Goal: Information Seeking & Learning: Learn about a topic

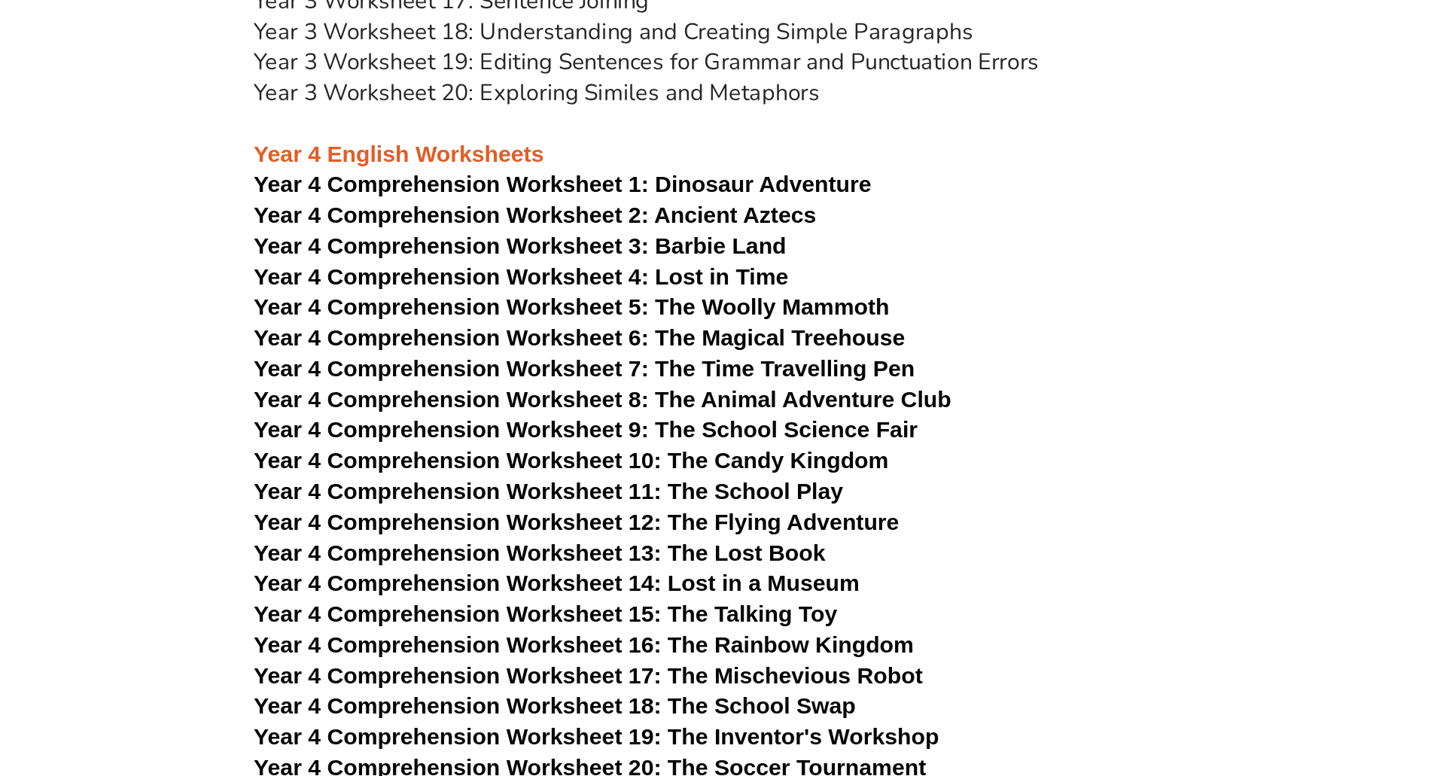
scroll to position [4216, 0]
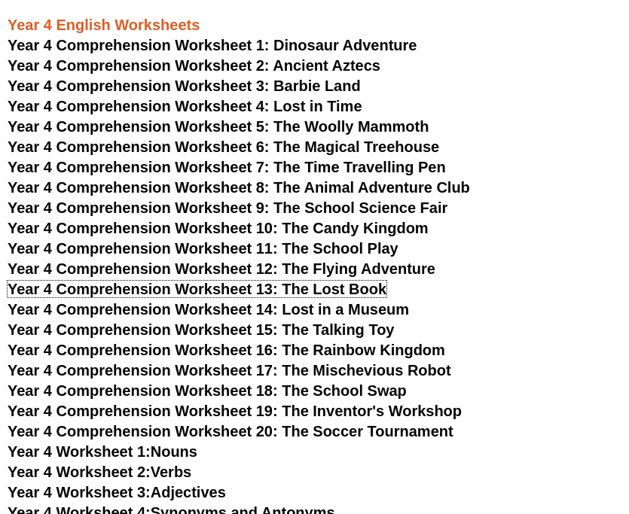
click at [244, 286] on span "Year 4 Comprehension Worksheet 13: The Lost Book" at bounding box center [197, 289] width 379 height 17
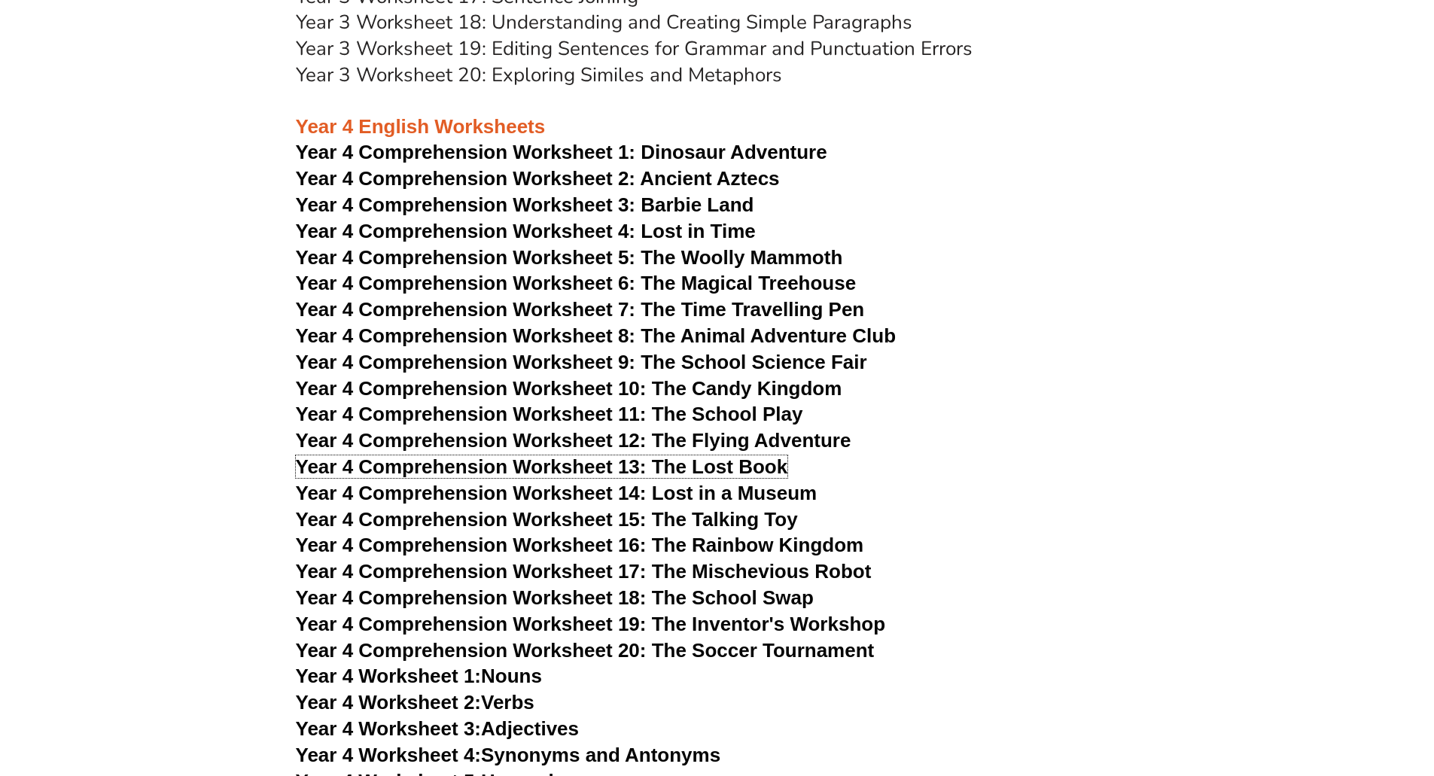
scroll to position [5646, 0]
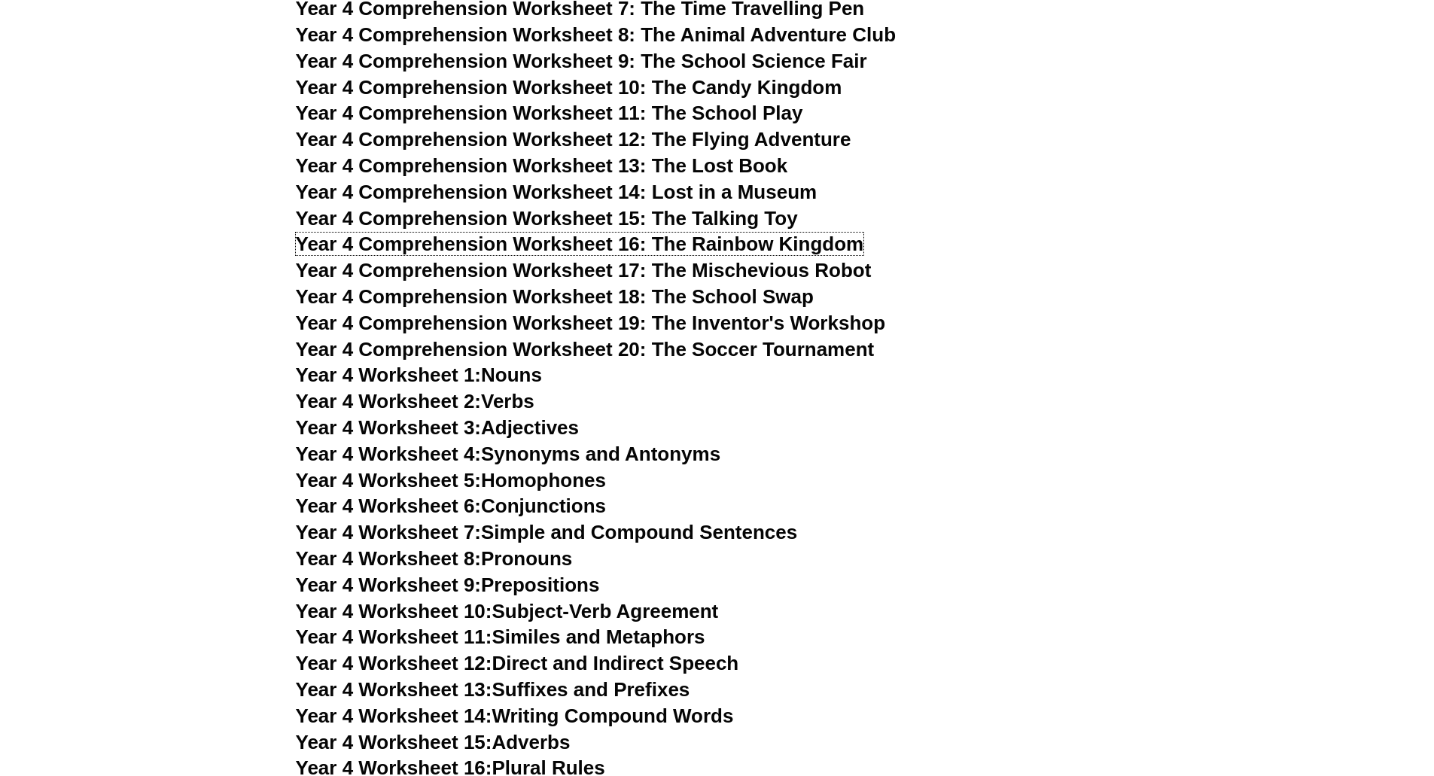
click at [589, 245] on span "Year 4 Comprehension Worksheet 16: The Rainbow Kingdom" at bounding box center [580, 244] width 568 height 23
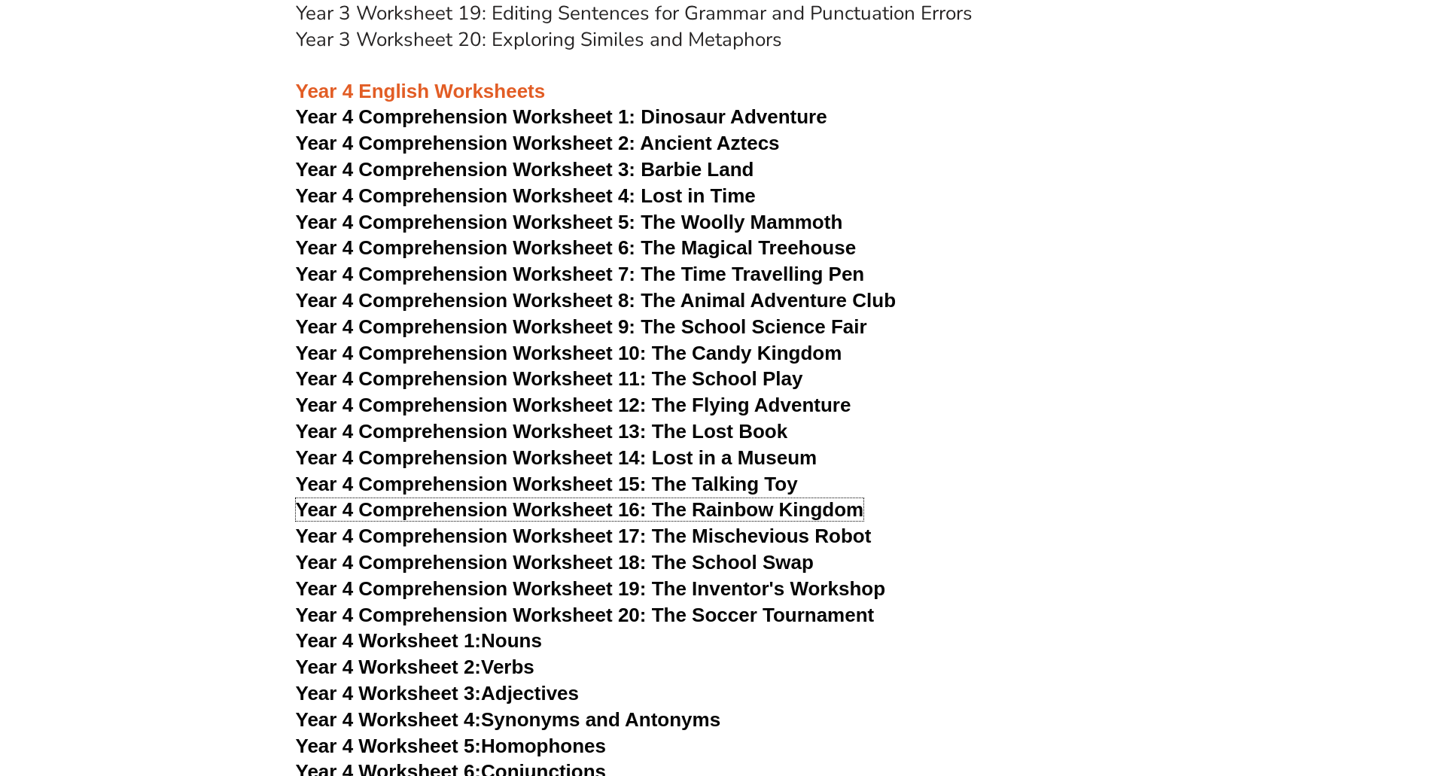
scroll to position [5345, 0]
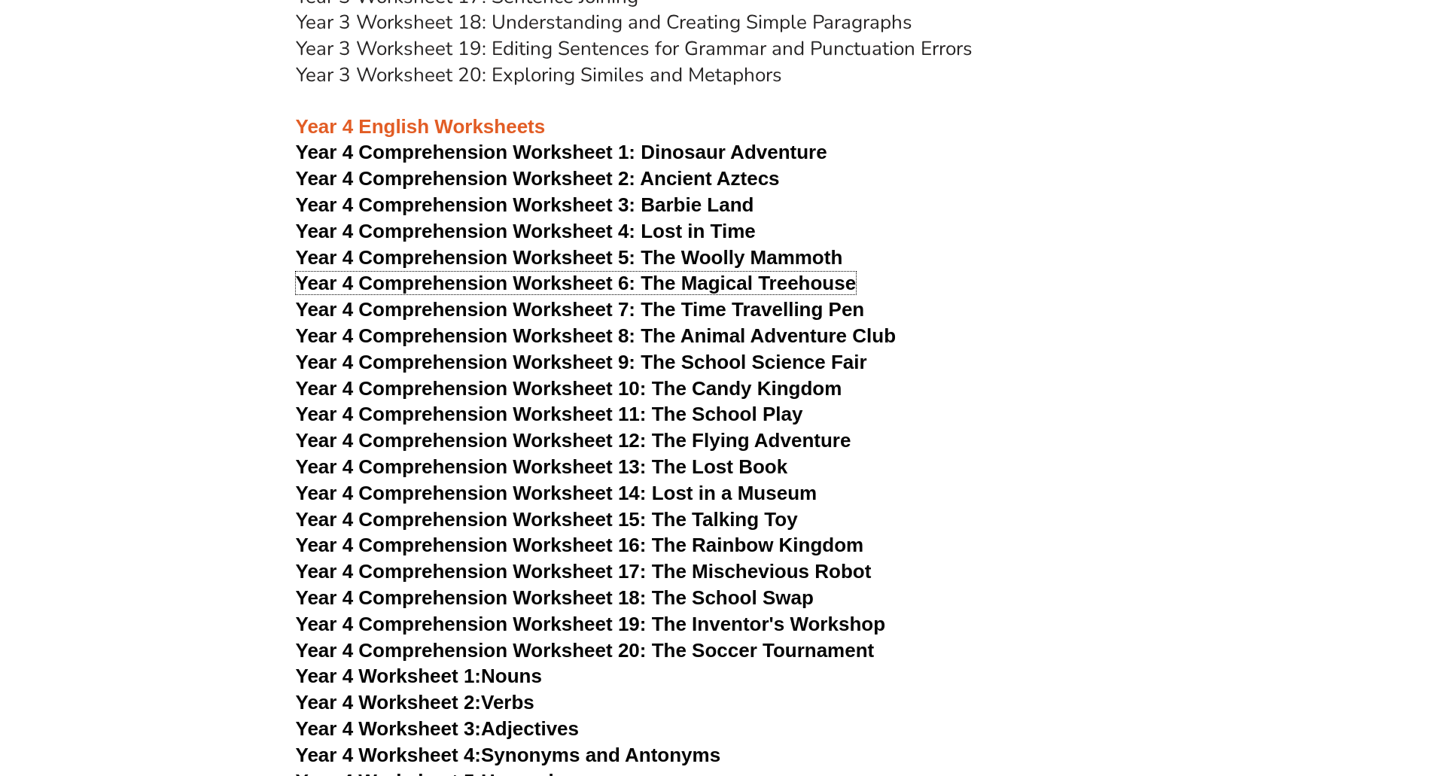
click at [628, 285] on span "Year 4 Comprehension Worksheet 6: The Magical Treehouse" at bounding box center [576, 283] width 561 height 23
click at [628, 304] on span "Year 4 Comprehension Worksheet 7: The Time Travelling Pen" at bounding box center [580, 309] width 569 height 23
click at [628, 359] on span "Year 4 Comprehension Worksheet 9: The School Science Fair" at bounding box center [581, 362] width 571 height 23
click at [628, 337] on span "Year 4 Comprehension Worksheet 8: The Animal Adventure Club" at bounding box center [596, 335] width 601 height 23
click at [628, 391] on span "Year 4 Comprehension Worksheet 10: The Candy Kingdom" at bounding box center [569, 388] width 547 height 23
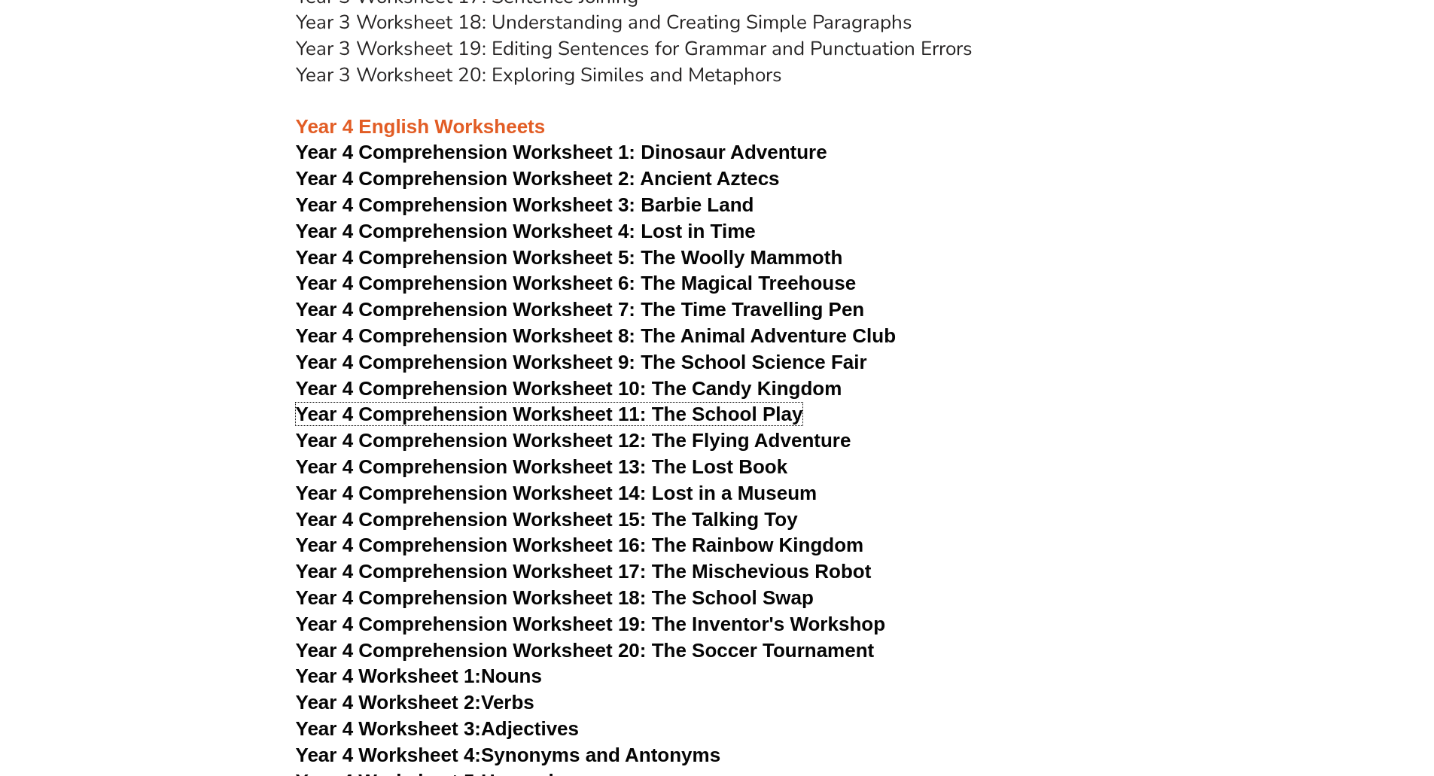
click at [628, 416] on span "Year 4 Comprehension Worksheet 11: The School Play" at bounding box center [549, 414] width 507 height 23
click at [628, 438] on span "Year 4 Comprehension Worksheet 12: The Flying Adventure" at bounding box center [574, 440] width 556 height 23
click at [628, 513] on span "Year 4 Comprehension Worksheet 20: The Soccer Tournament" at bounding box center [585, 650] width 579 height 23
click at [628, 513] on span "Year 4 Comprehension Worksheet 17: The Mischevious Robot" at bounding box center [584, 571] width 576 height 23
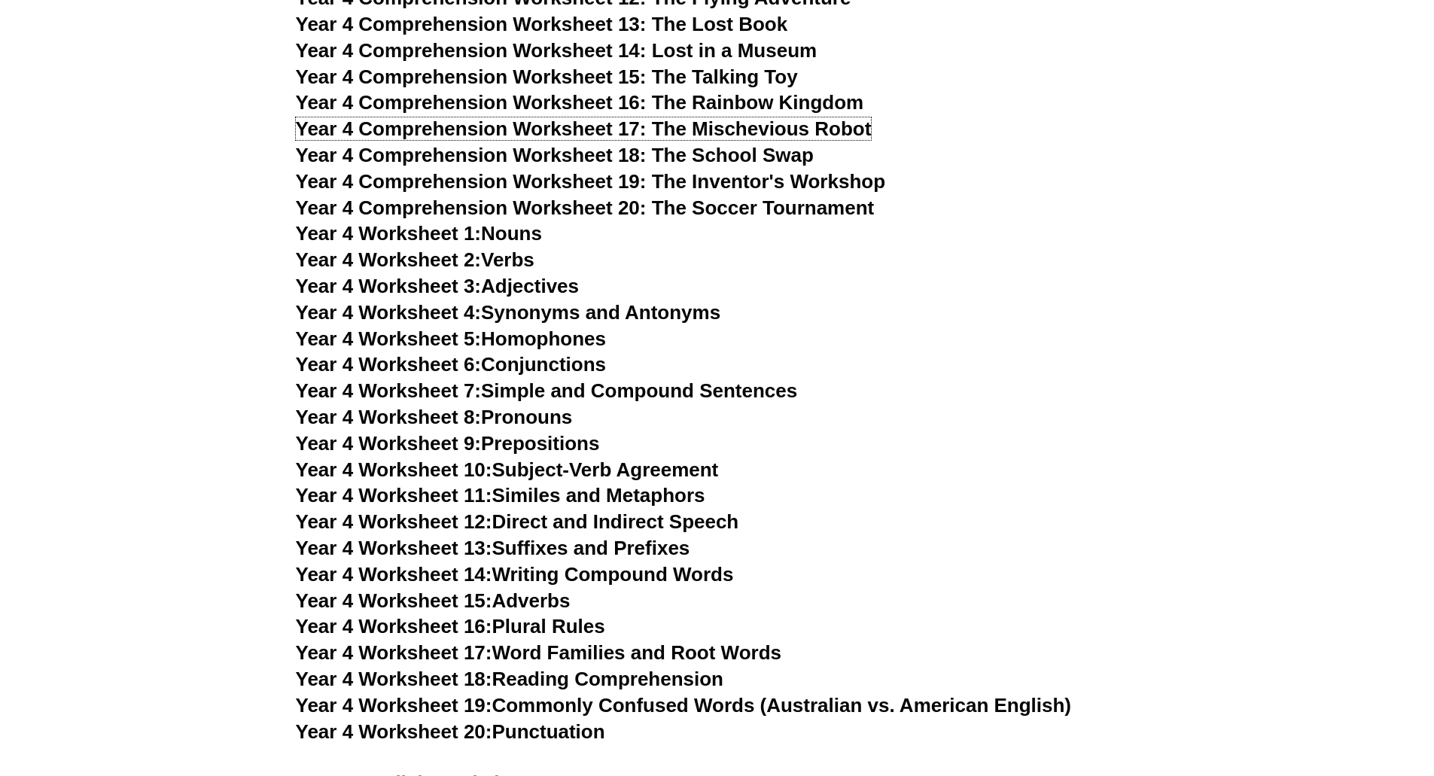
scroll to position [5872, 0]
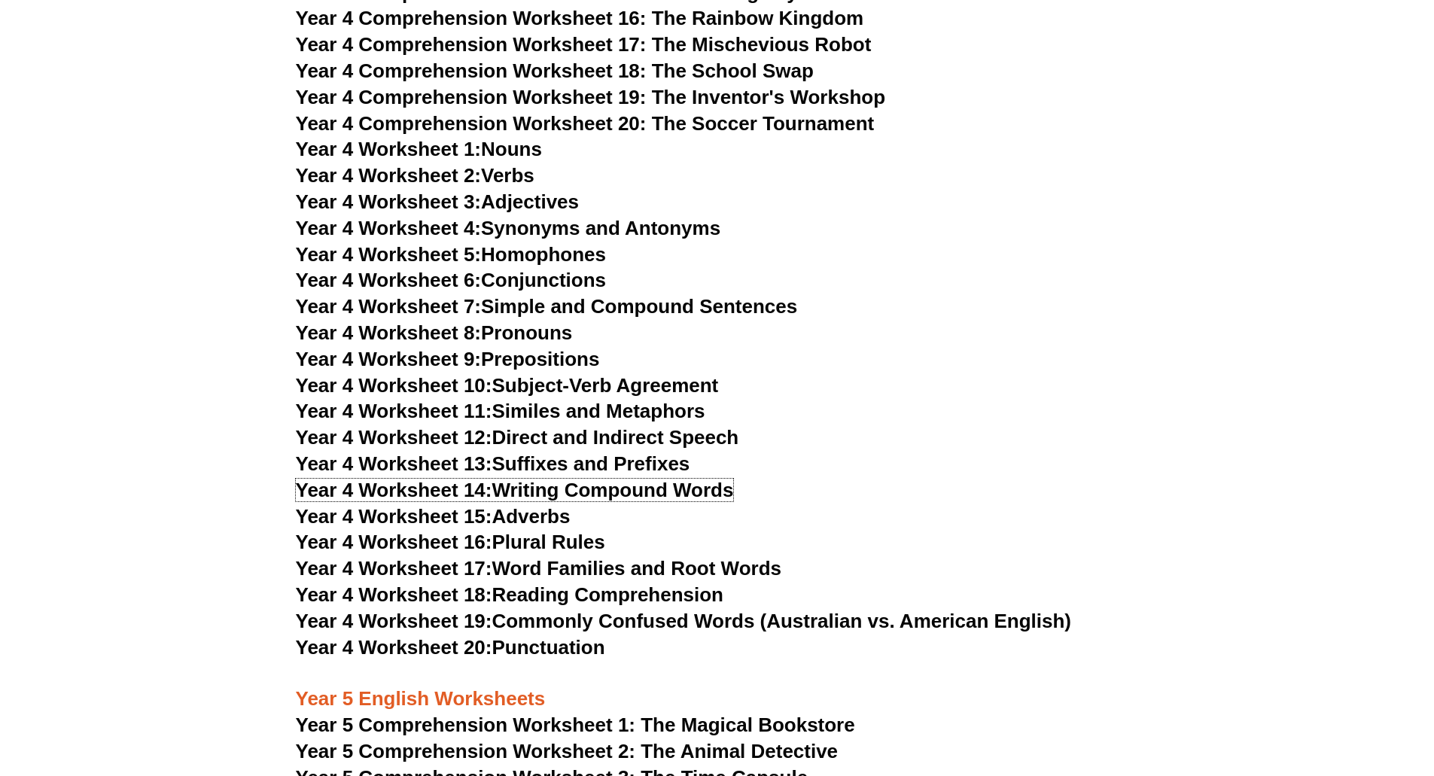
click at [628, 491] on link "Year 4 Worksheet 14: Writing Compound Words" at bounding box center [515, 490] width 438 height 23
click at [628, 513] on link "Year 4 Worksheet 18: Reading Comprehension" at bounding box center [510, 594] width 428 height 23
click at [577, 413] on link "Year 4 Worksheet 11: Similes and Metaphors" at bounding box center [501, 411] width 410 height 23
click at [502, 312] on link "Year 4 Worksheet 7: Simple and Compound Sentences" at bounding box center [547, 306] width 502 height 23
click at [578, 227] on link "Year 4 Worksheet 4: Synonyms and Antonyms" at bounding box center [508, 228] width 425 height 23
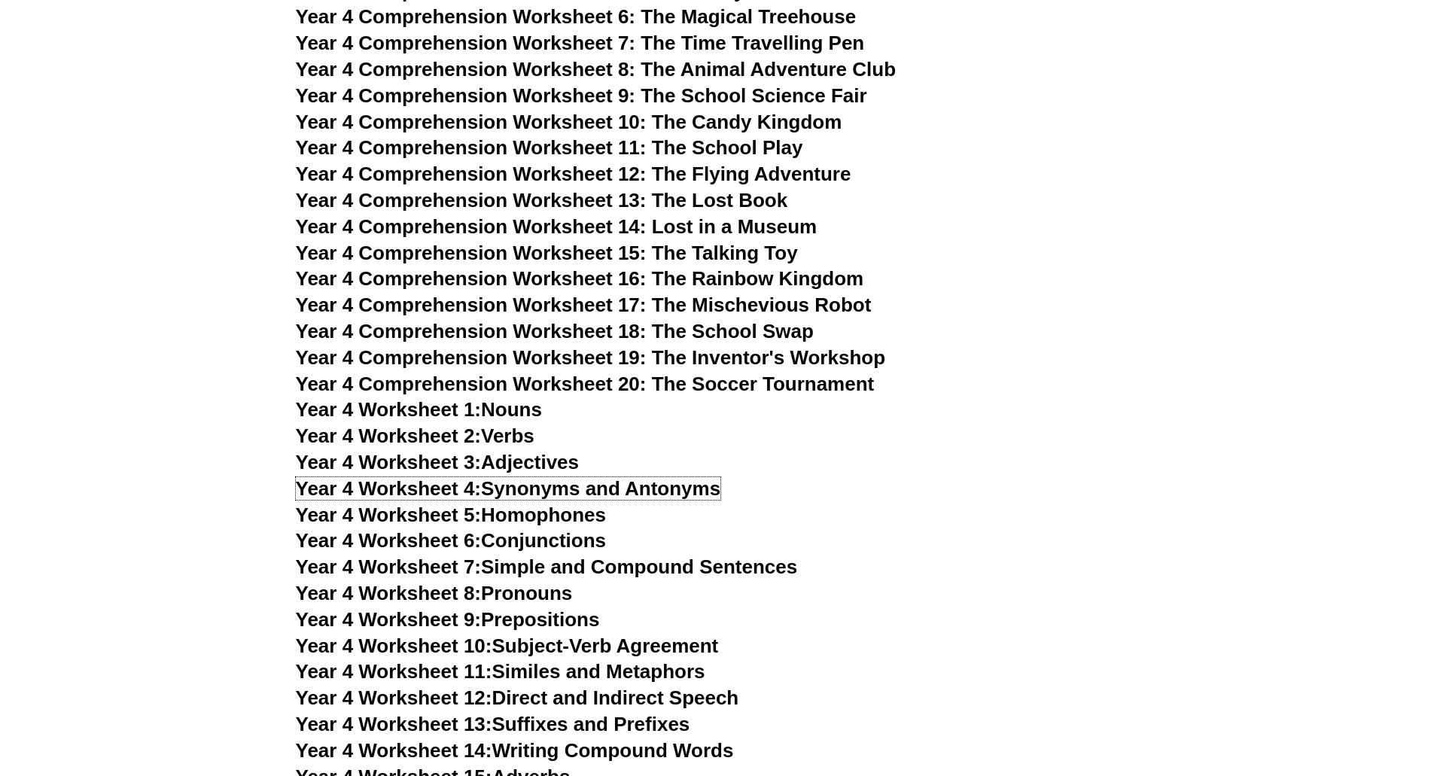
scroll to position [5420, 0]
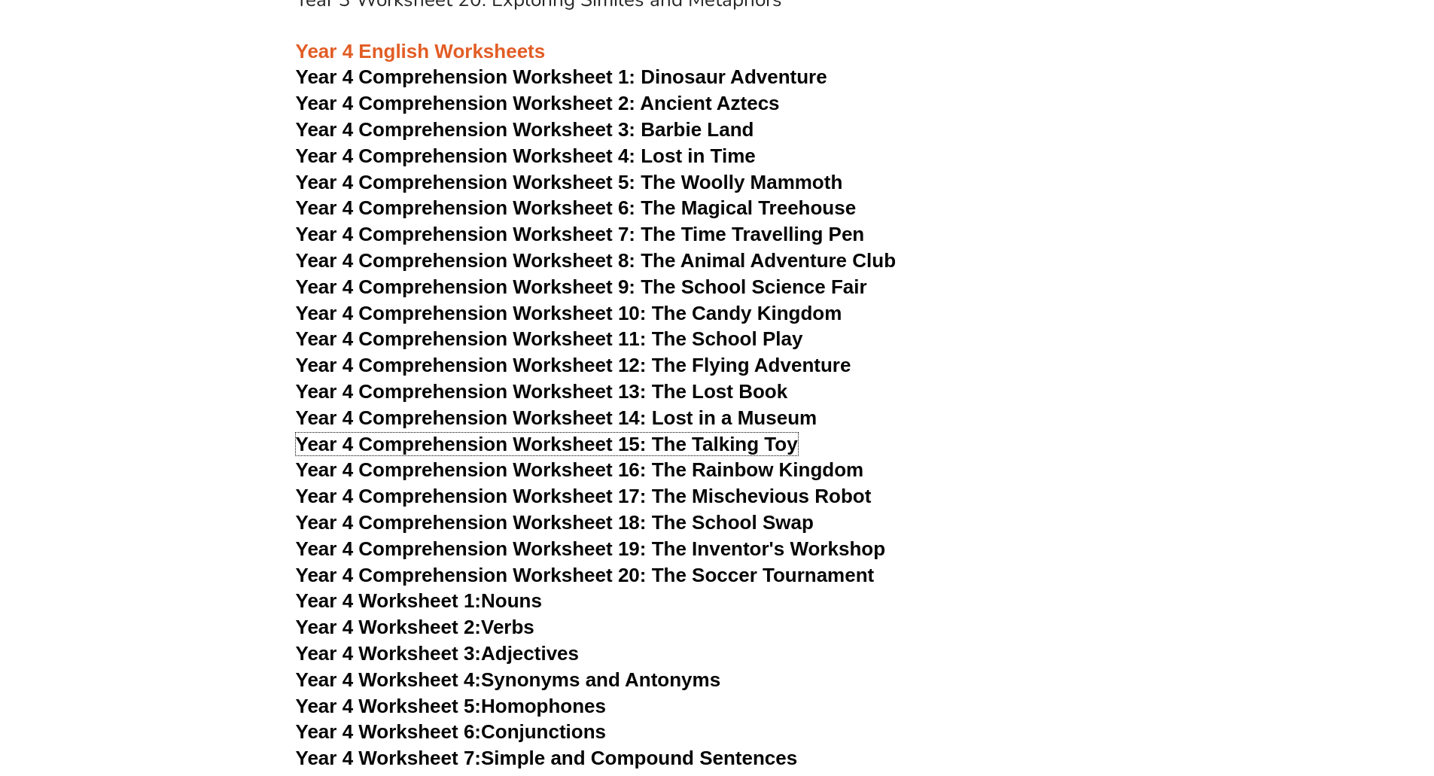
click at [628, 443] on span "Year 4 Comprehension Worksheet 15: The Talking Toy" at bounding box center [547, 444] width 502 height 23
click at [523, 513] on link "Year 4 Worksheet 1: Nouns" at bounding box center [419, 600] width 246 height 23
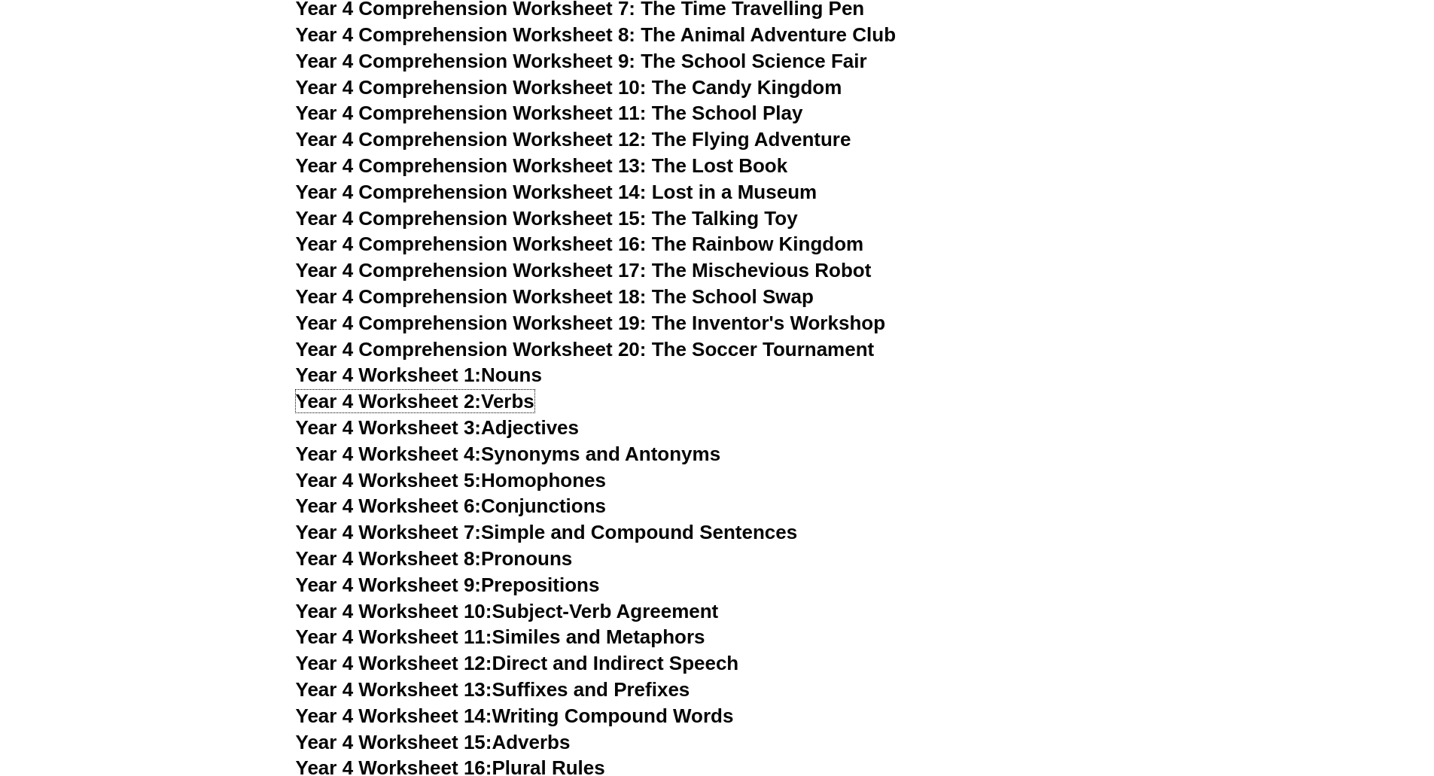
click at [481, 403] on span "Year 4 Worksheet 2:" at bounding box center [389, 401] width 186 height 23
click at [513, 431] on link "Year 4 Worksheet 3: Adjectives" at bounding box center [438, 427] width 284 height 23
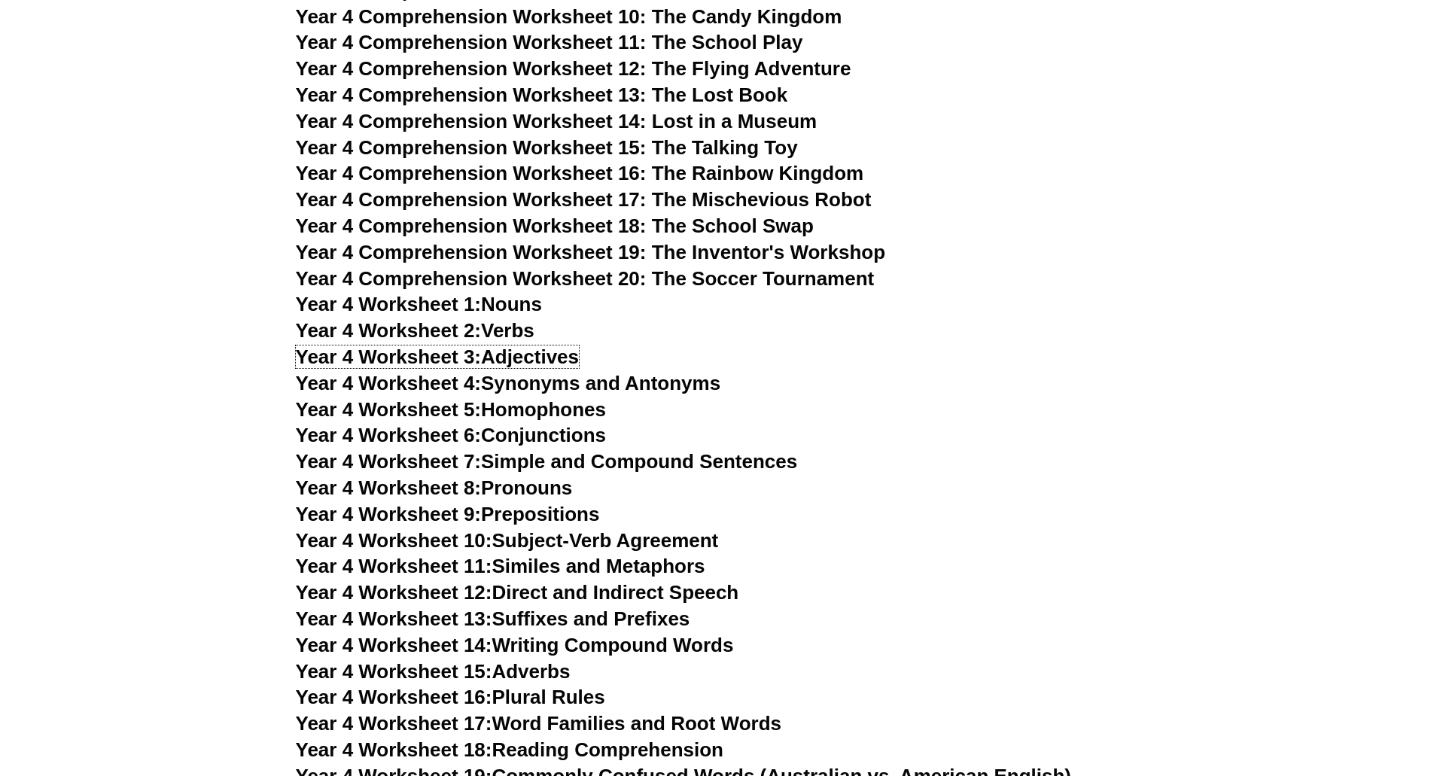
scroll to position [5797, 0]
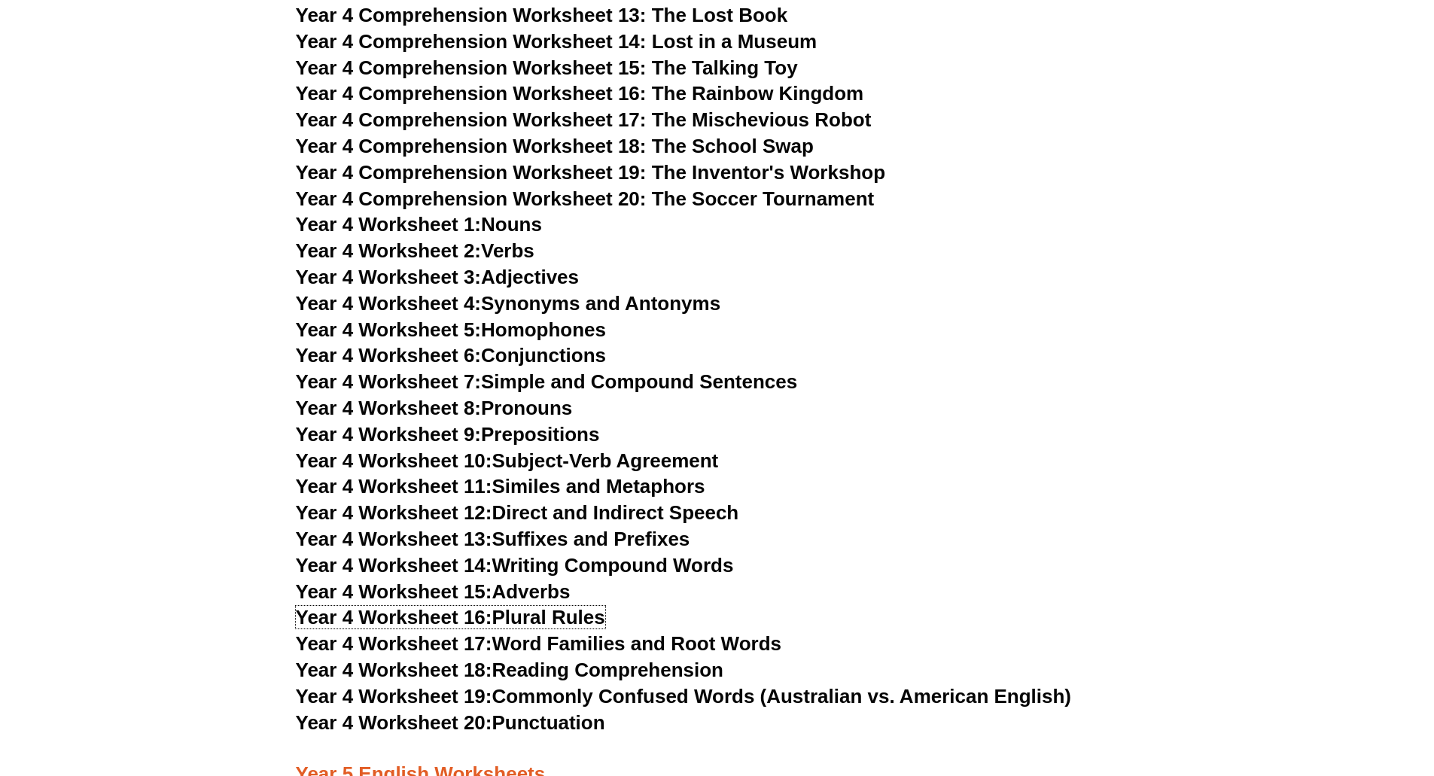
click at [533, 513] on link "Year 4 Worksheet 16: Plural Rules" at bounding box center [450, 617] width 309 height 23
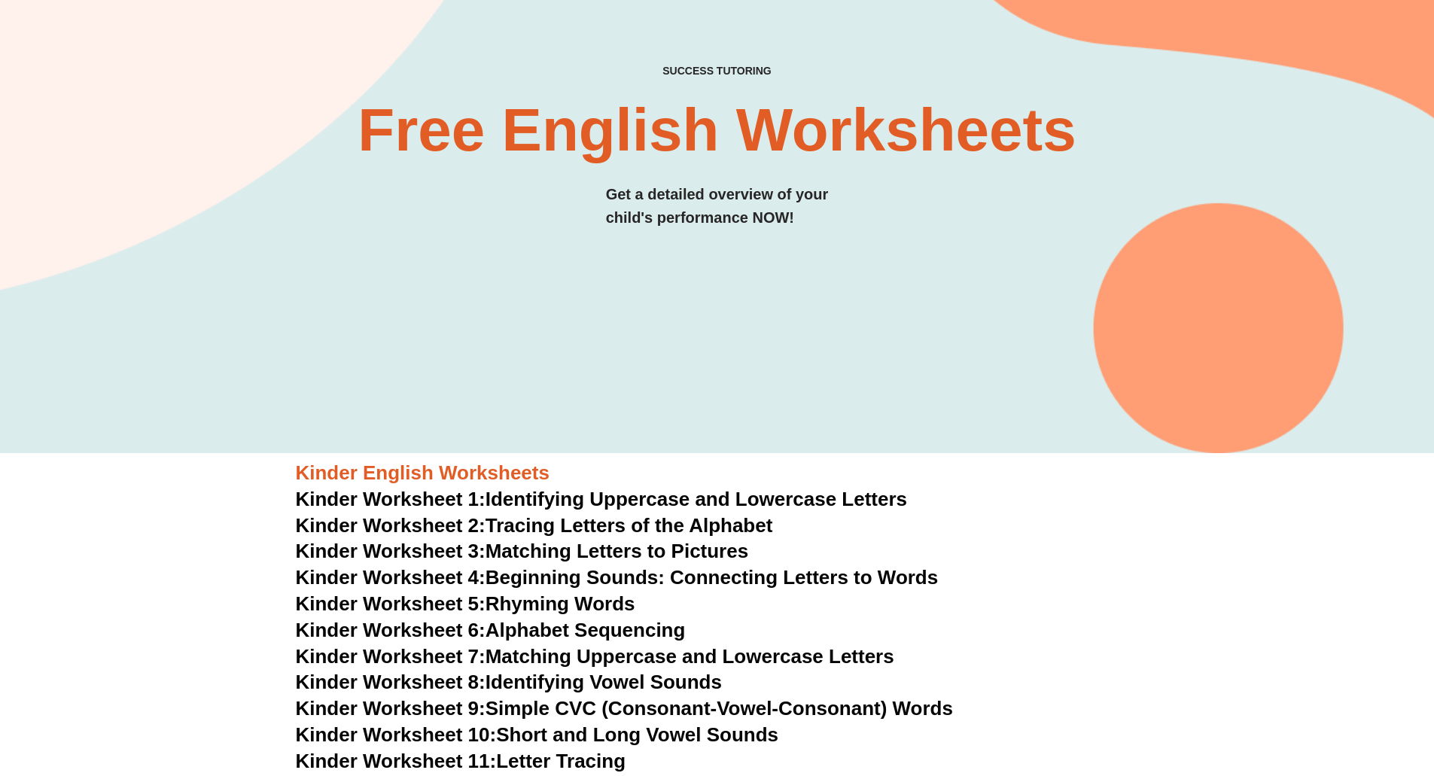
scroll to position [376, 0]
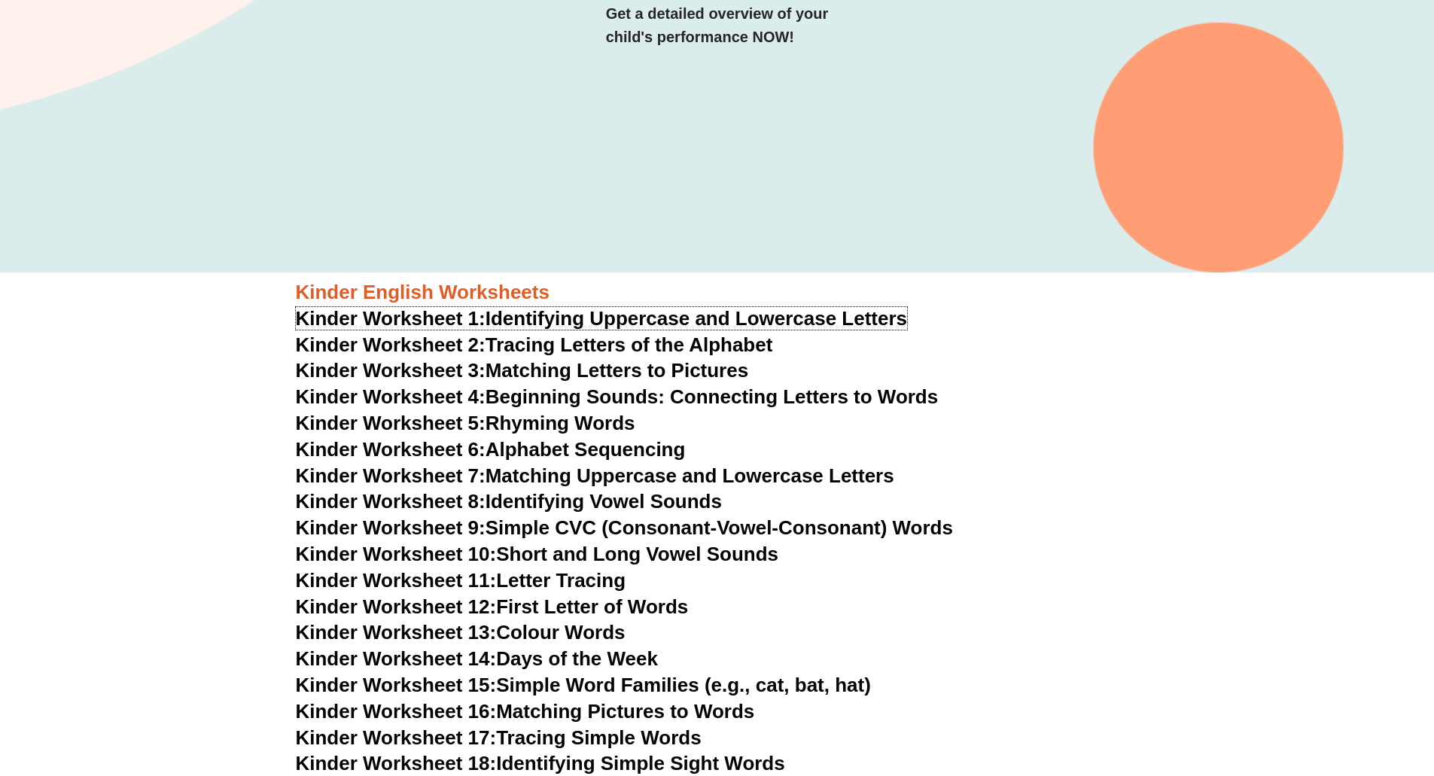
click at [628, 318] on link "Kinder Worksheet 1: Identifying Uppercase and Lowercase Letters" at bounding box center [602, 318] width 612 height 23
click at [628, 369] on link "Kinder Worksheet 3: Matching Letters to Pictures" at bounding box center [522, 370] width 453 height 23
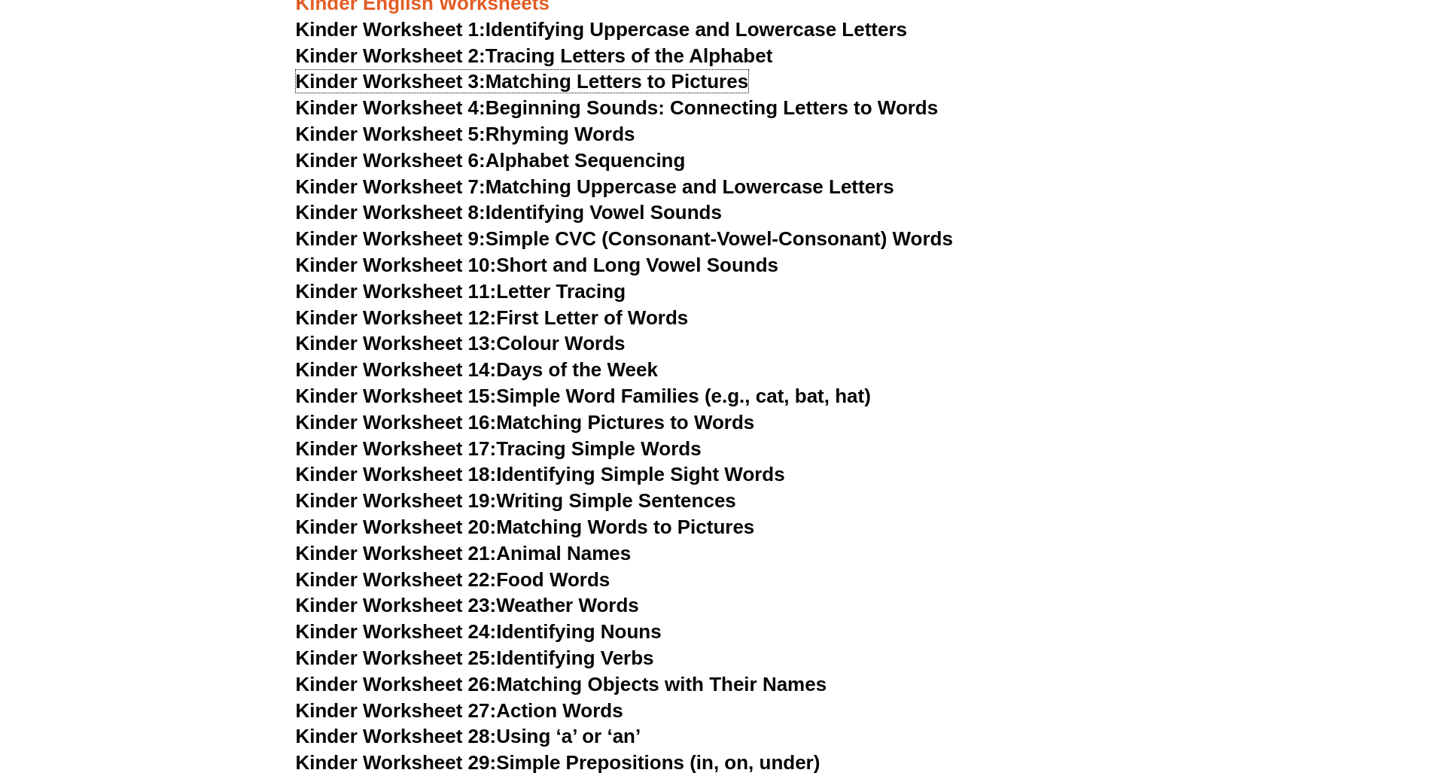
scroll to position [678, 0]
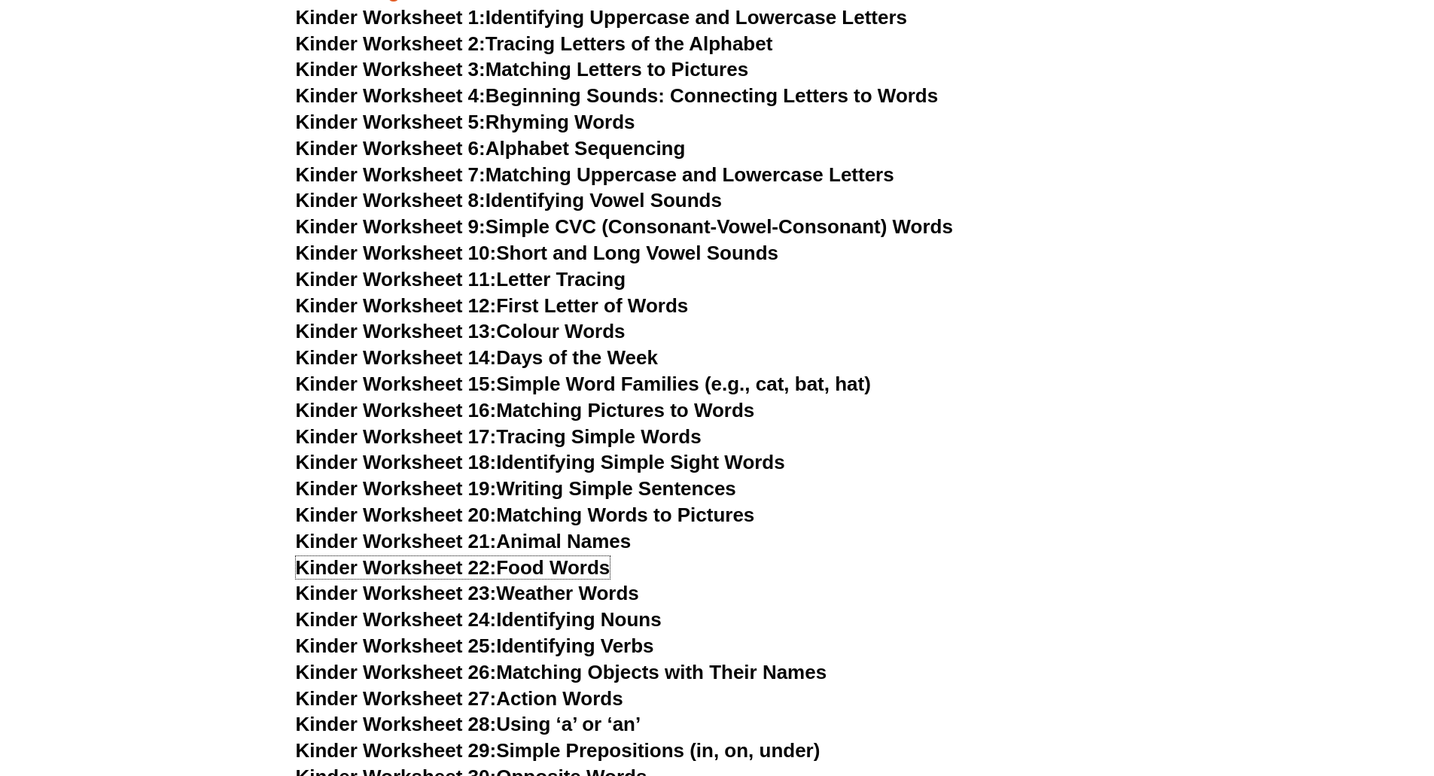
click at [585, 513] on link "Kinder Worksheet 22: Food Words" at bounding box center [453, 567] width 315 height 23
click at [589, 402] on link "Kinder Worksheet 16: Matching Pictures to Words" at bounding box center [525, 410] width 459 height 23
click at [599, 378] on link "Kinder Worksheet 15: Simple Word Families (e.g., cat, bat, hat)" at bounding box center [583, 384] width 575 height 23
click at [599, 357] on link "Kinder Worksheet 14: Days of the Week" at bounding box center [477, 357] width 362 height 23
click at [611, 330] on link "Kinder Worksheet 13: Colour Words" at bounding box center [461, 331] width 330 height 23
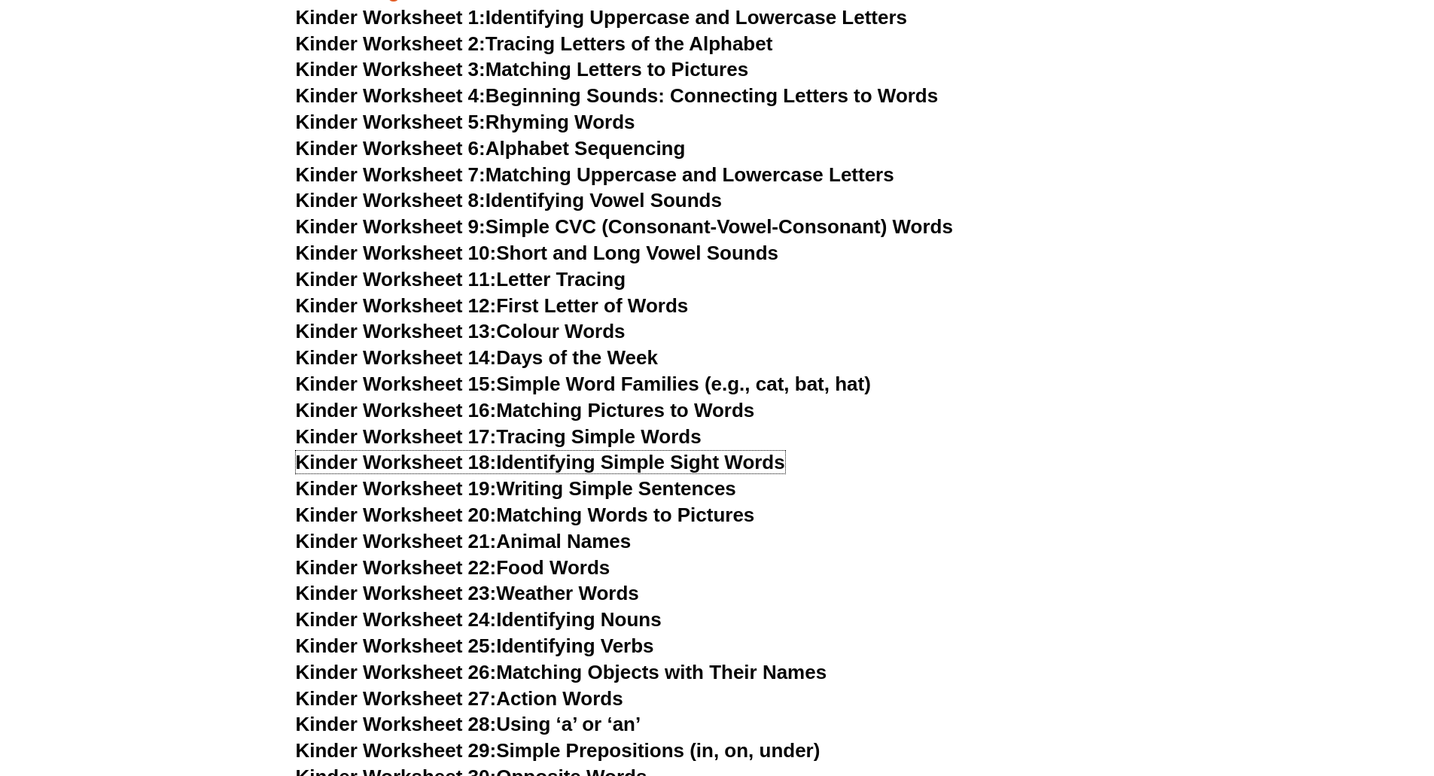
click at [628, 462] on link "Kinder Worksheet 18: Identifying Simple Sight Words" at bounding box center [540, 462] width 489 height 23
click at [623, 491] on link "Kinder Worksheet 19: Writing Simple Sentences" at bounding box center [516, 488] width 440 height 23
click at [616, 440] on link "Kinder Worksheet 17: Tracing Simple Words" at bounding box center [499, 436] width 406 height 23
click at [628, 249] on link "Kinder Worksheet 10: Short and Long Vowel Sounds" at bounding box center [537, 253] width 483 height 23
click at [628, 198] on link "Kinder Worksheet 8: Identifying Vowel Sounds" at bounding box center [509, 200] width 426 height 23
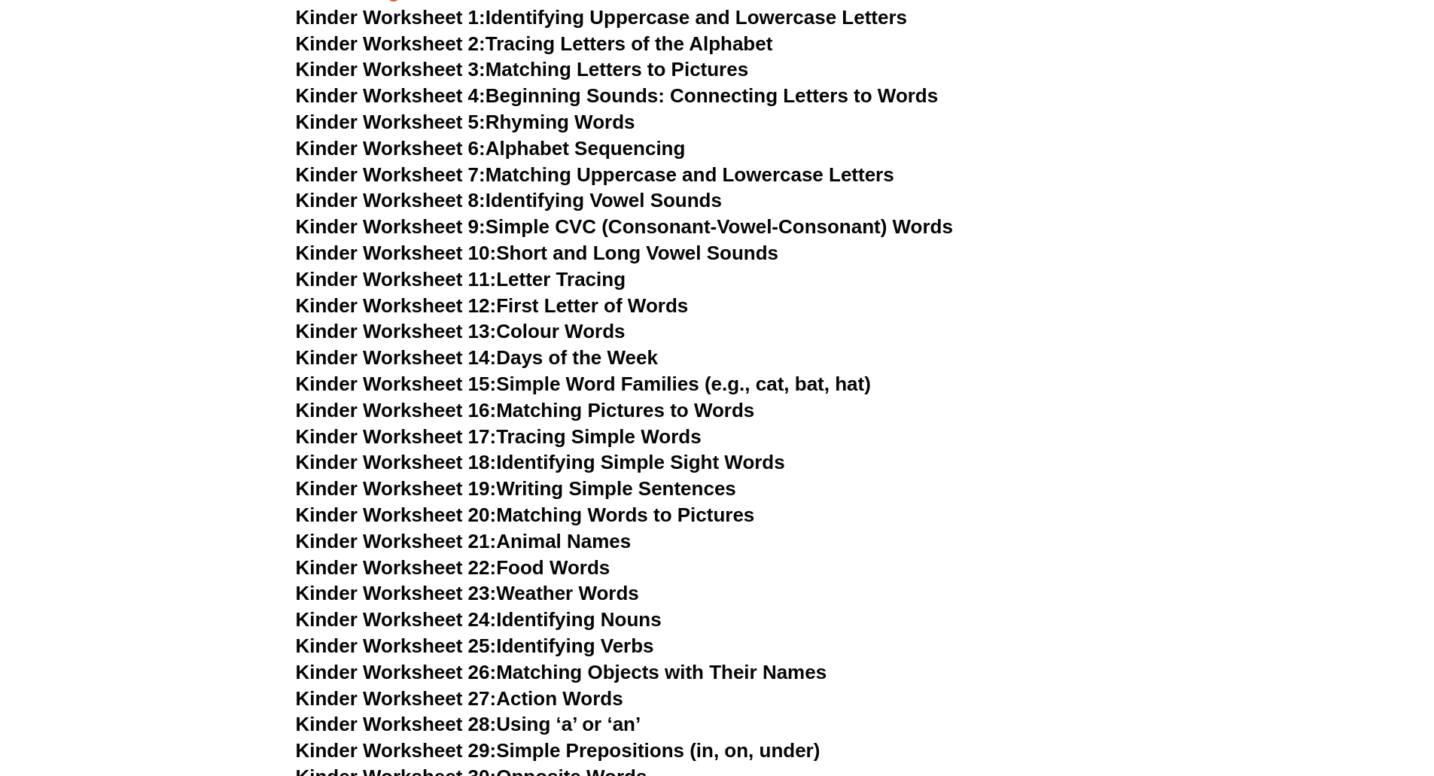
drag, startPoint x: 565, startPoint y: 562, endPoint x: 906, endPoint y: 558, distance: 340.3
click at [628, 513] on h3 "Kinder Worksheet 22: Food Words" at bounding box center [717, 569] width 843 height 26
click at [495, 513] on span "Kinder Worksheet 21:" at bounding box center [396, 541] width 201 height 23
click at [569, 513] on link "Kinder Worksheet 22: Food Words" at bounding box center [453, 567] width 315 height 23
click at [562, 513] on link "Kinder Worksheet 23: Weather Words" at bounding box center [467, 593] width 343 height 23
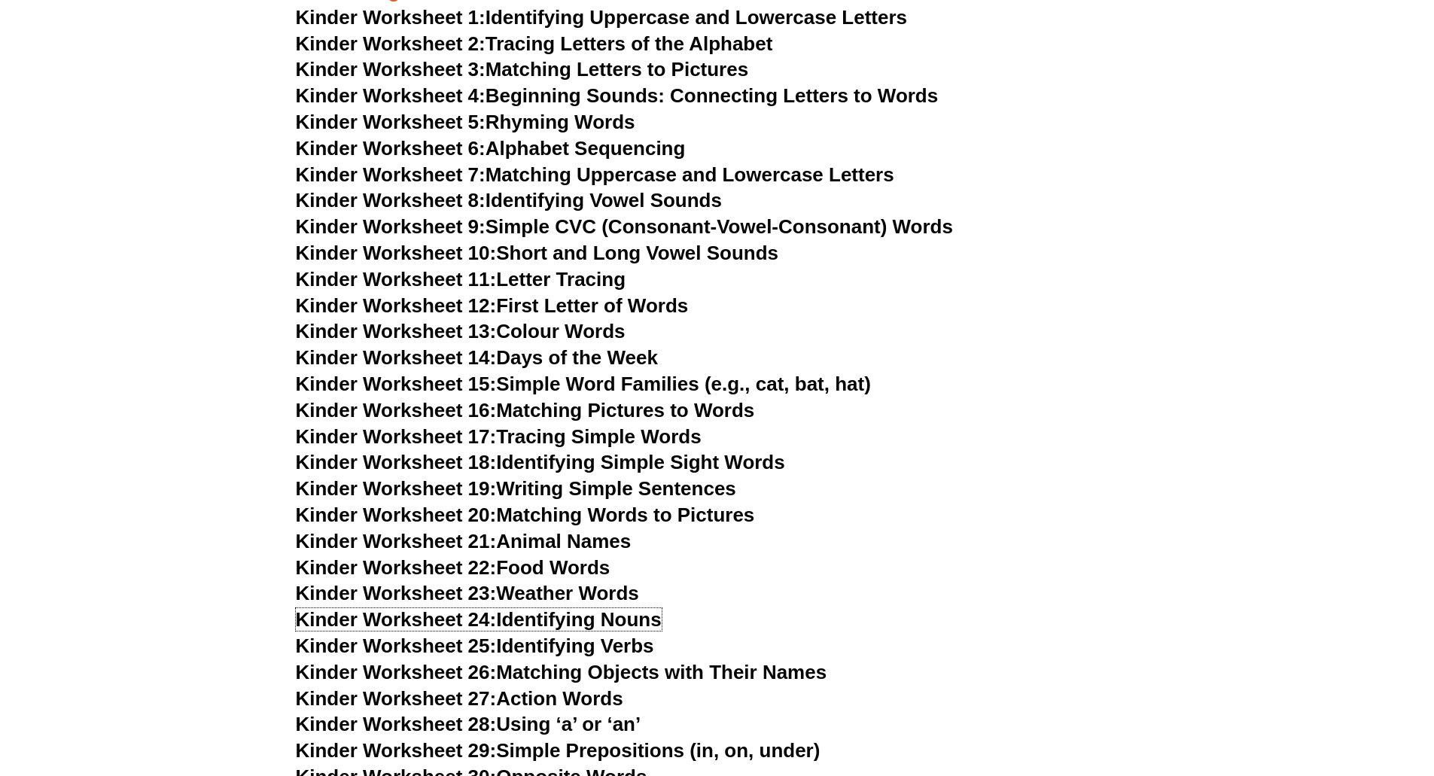
click at [628, 513] on link "Kinder Worksheet 24: Identifying Nouns" at bounding box center [479, 619] width 366 height 23
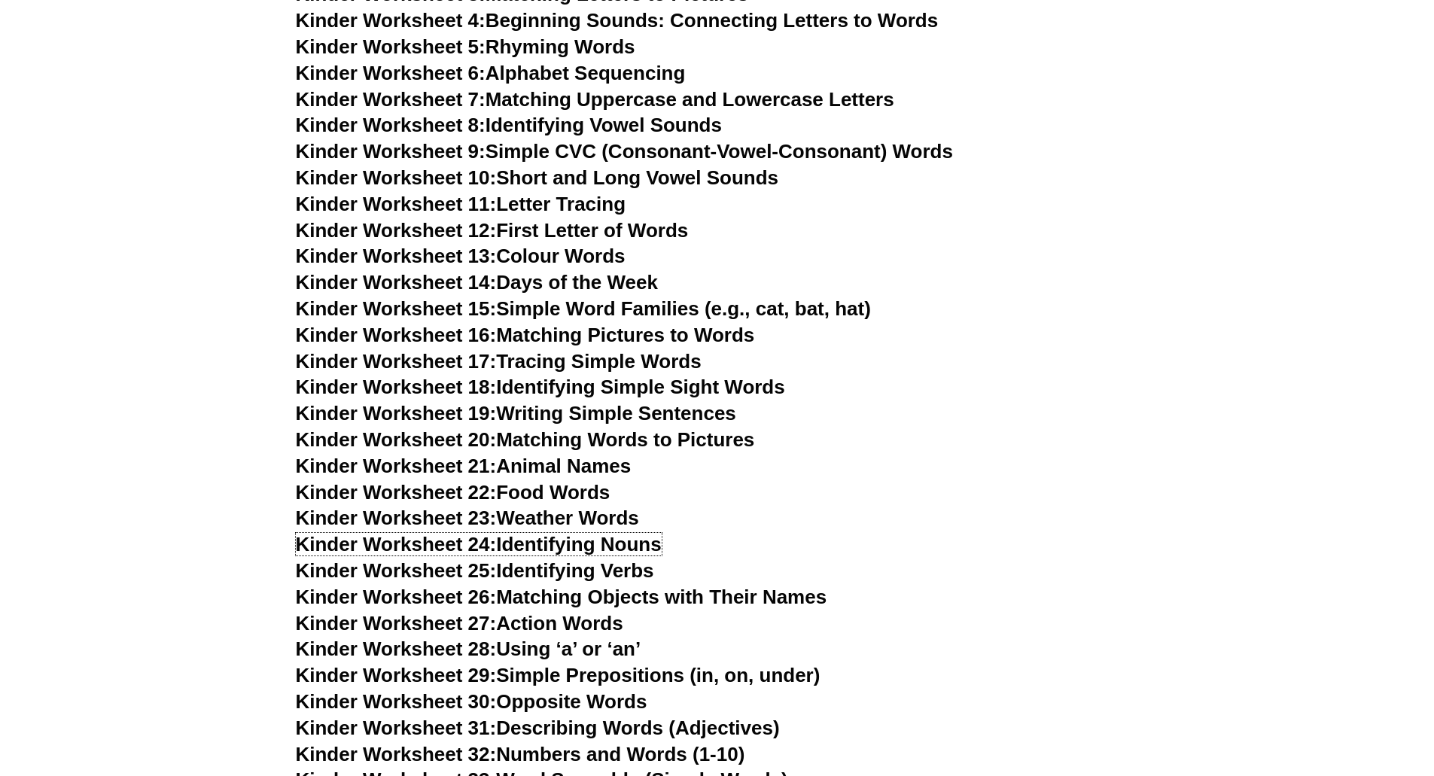
scroll to position [828, 0]
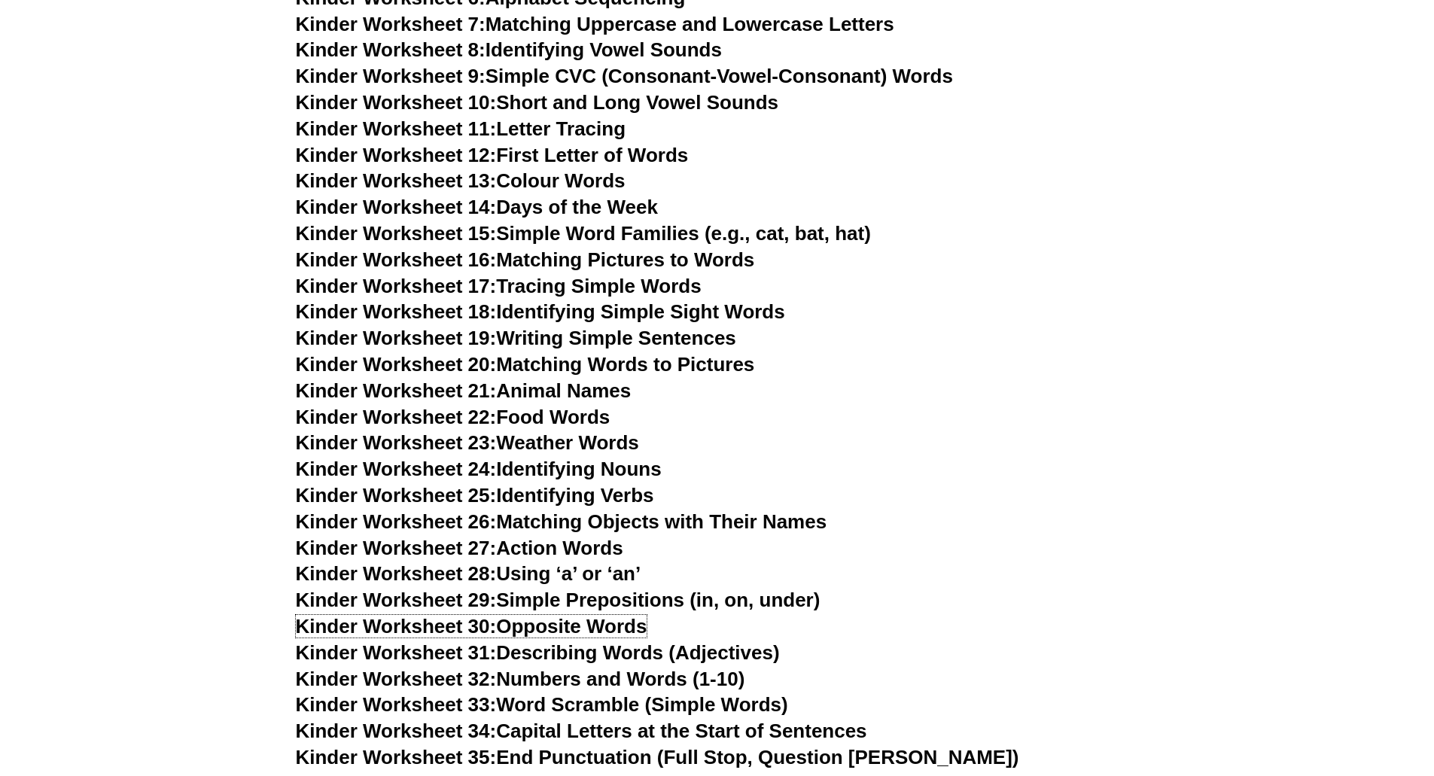
click at [588, 513] on link "Kinder Worksheet 30: Opposite Words" at bounding box center [472, 626] width 352 height 23
click at [628, 513] on link "Kinder Worksheet 32: Numbers and Words (1-10)" at bounding box center [520, 679] width 449 height 23
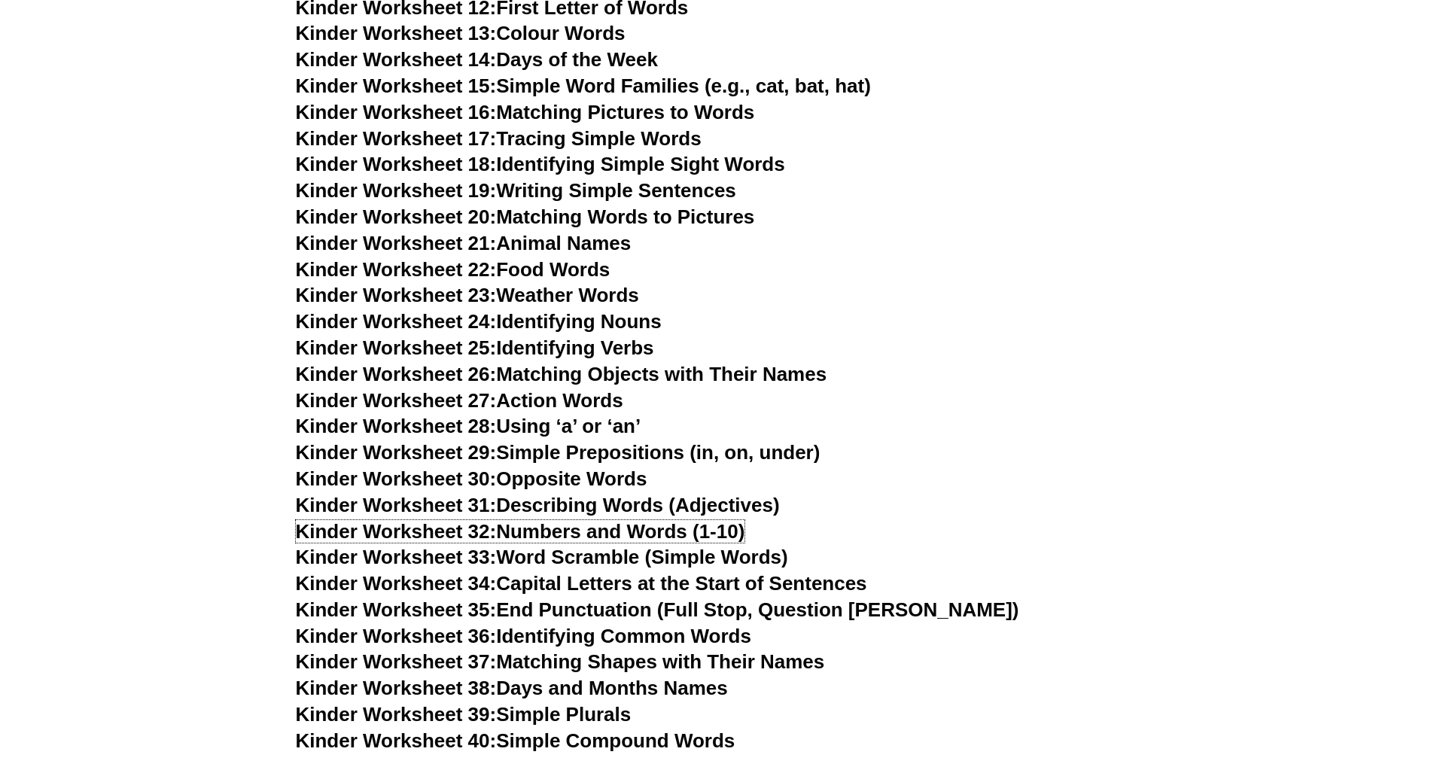
scroll to position [979, 0]
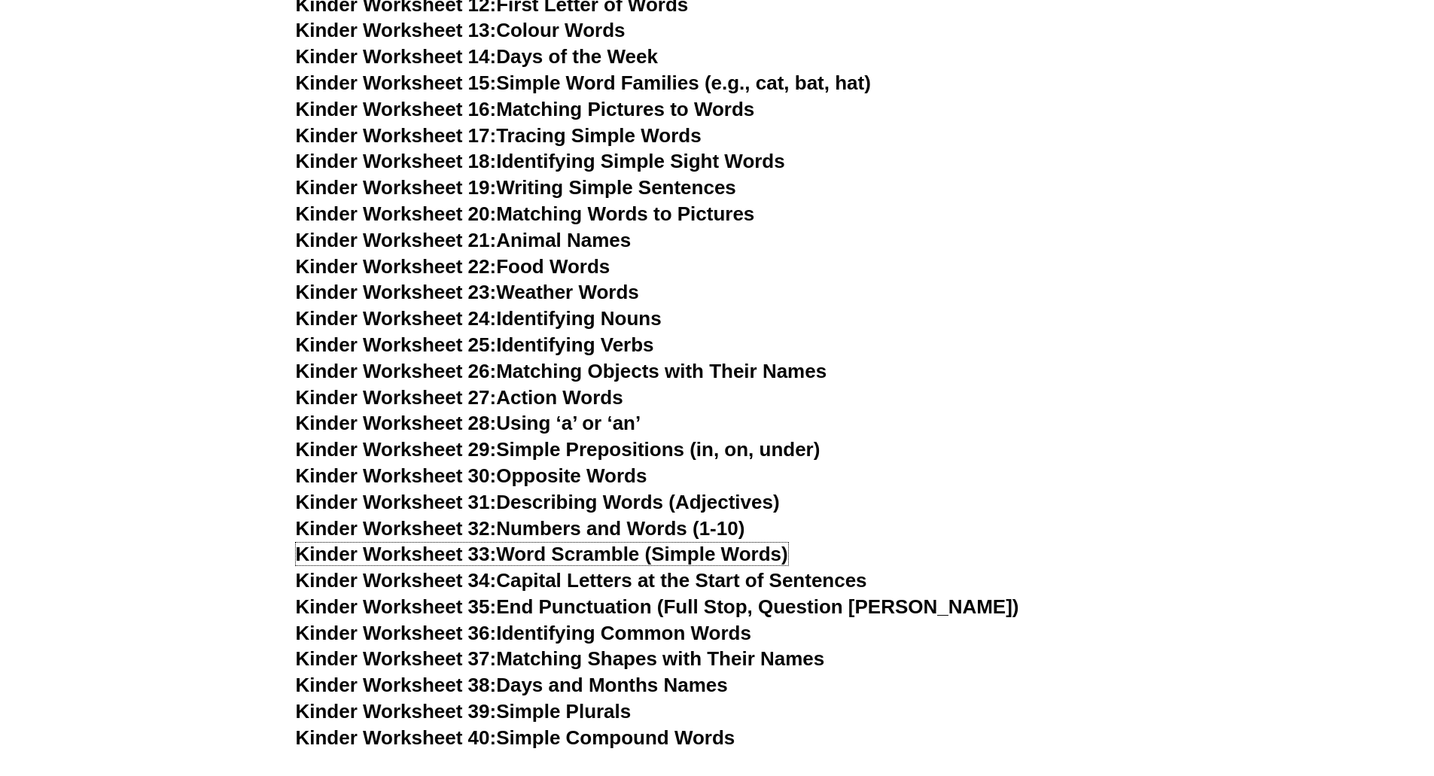
click at [628, 513] on link "Kinder Worksheet 33: Word Scramble (Simple Words)" at bounding box center [542, 554] width 492 height 23
click at [588, 513] on link "Kinder Worksheet 34: Capital Letters at the Start of Sentences" at bounding box center [581, 580] width 571 height 23
click at [628, 513] on link "Kinder Worksheet 36: Identifying Common Words" at bounding box center [523, 633] width 455 height 23
click at [628, 513] on link "Kinder Worksheet 37: Matching Shapes with Their Names" at bounding box center [560, 658] width 529 height 23
click at [628, 513] on link "Kinder Worksheet 38: Days and Months Names" at bounding box center [512, 685] width 432 height 23
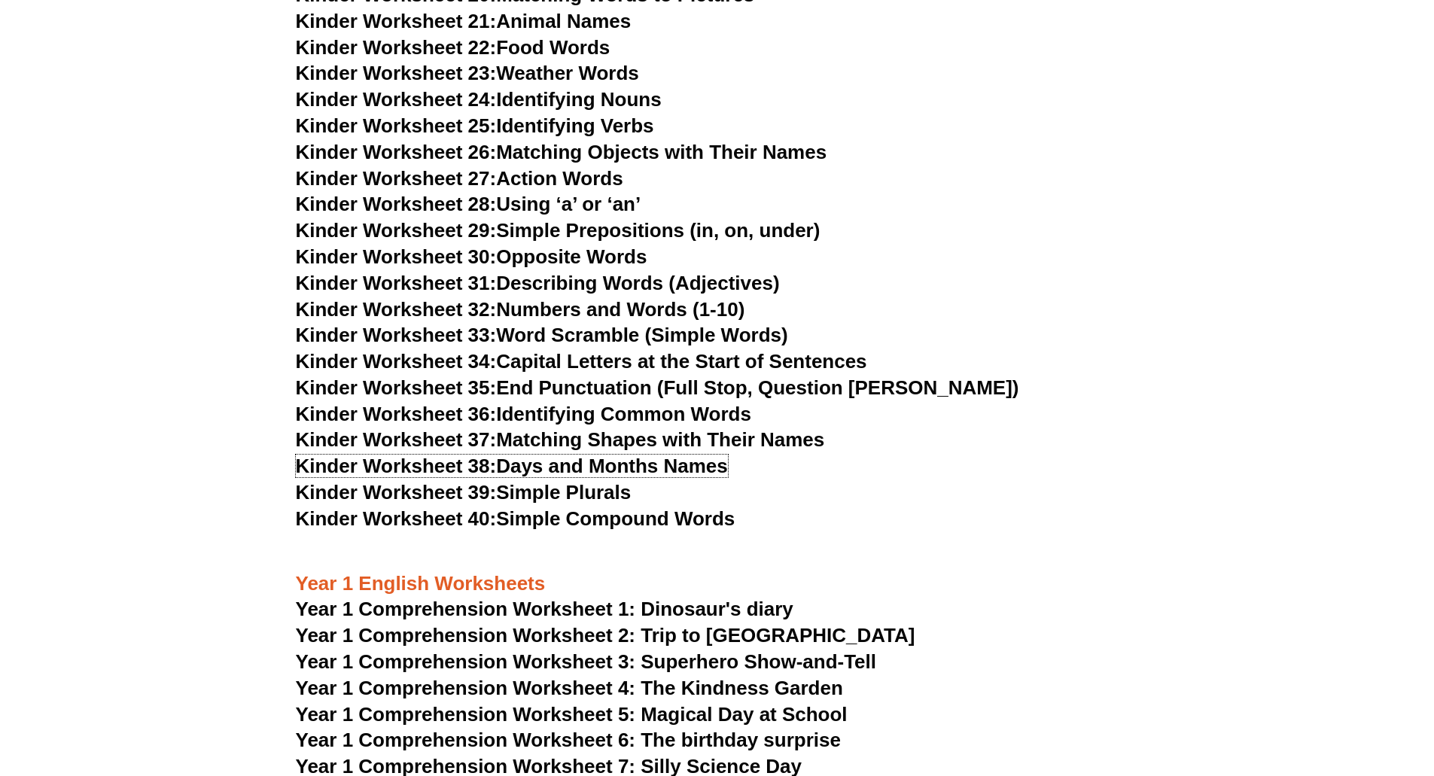
scroll to position [1205, 0]
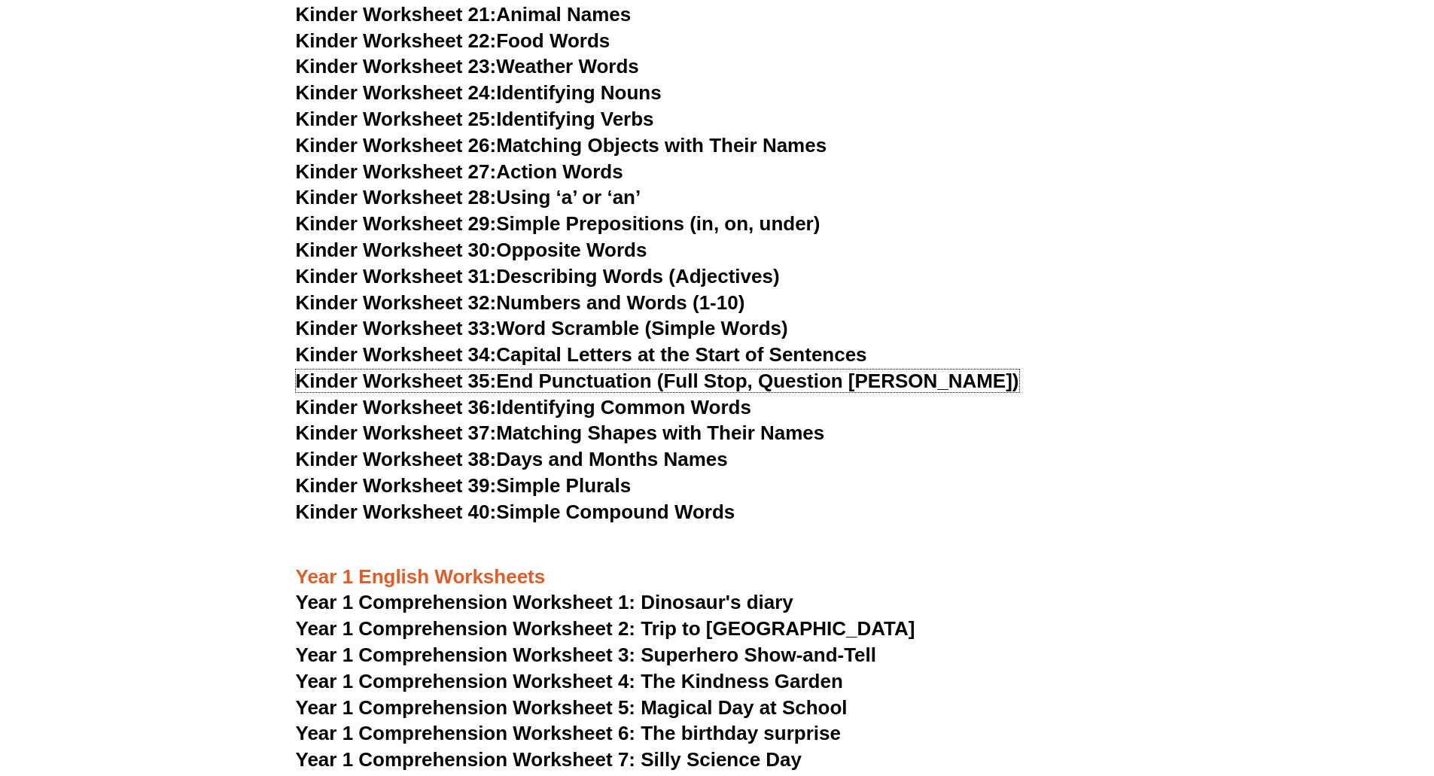
click at [628, 382] on link "Kinder Worksheet 35: End Punctuation (Full Stop, Question [PERSON_NAME])" at bounding box center [657, 381] width 723 height 23
click at [626, 513] on link "Kinder Worksheet 40: Simple Compound Words" at bounding box center [516, 512] width 440 height 23
click at [616, 242] on link "Kinder Worksheet 30: Opposite Words" at bounding box center [472, 250] width 352 height 23
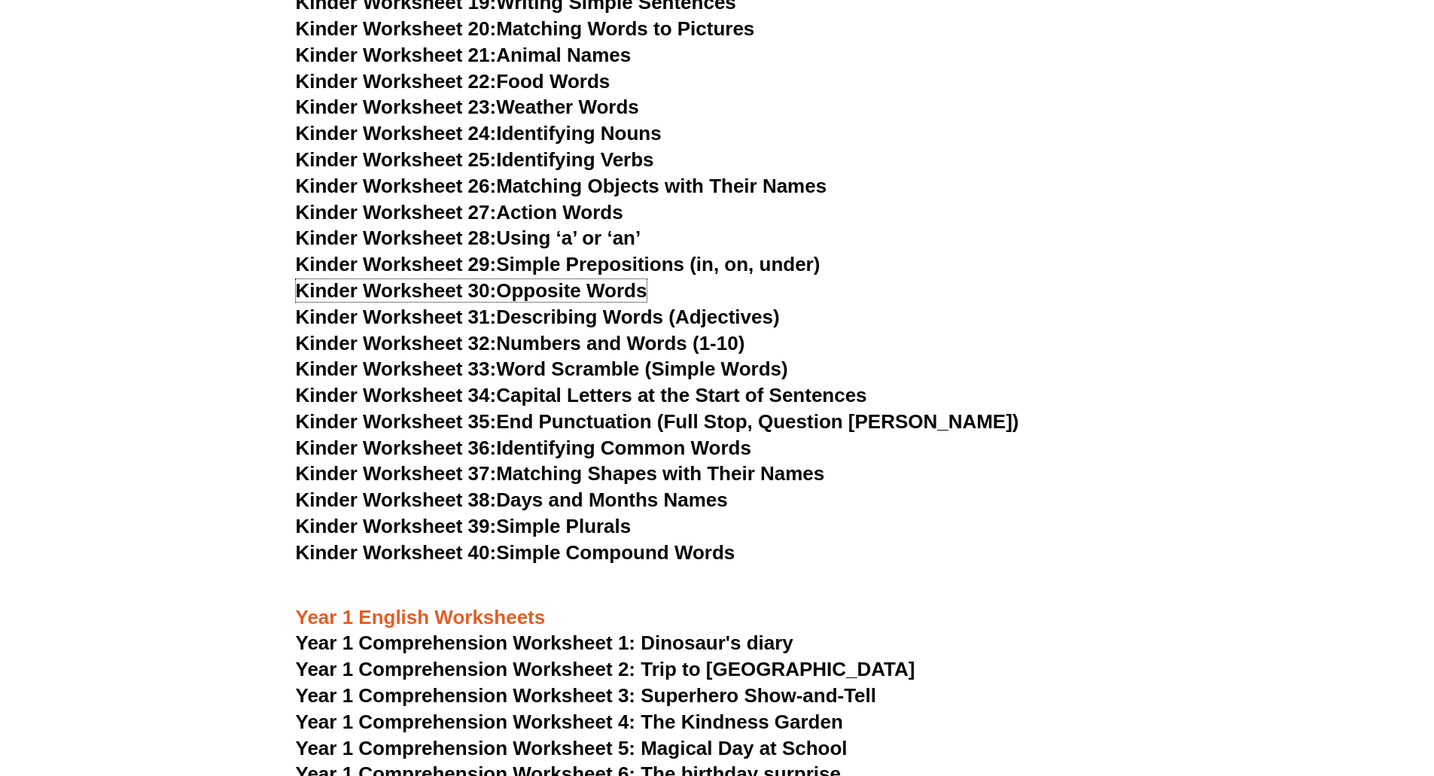
scroll to position [1355, 0]
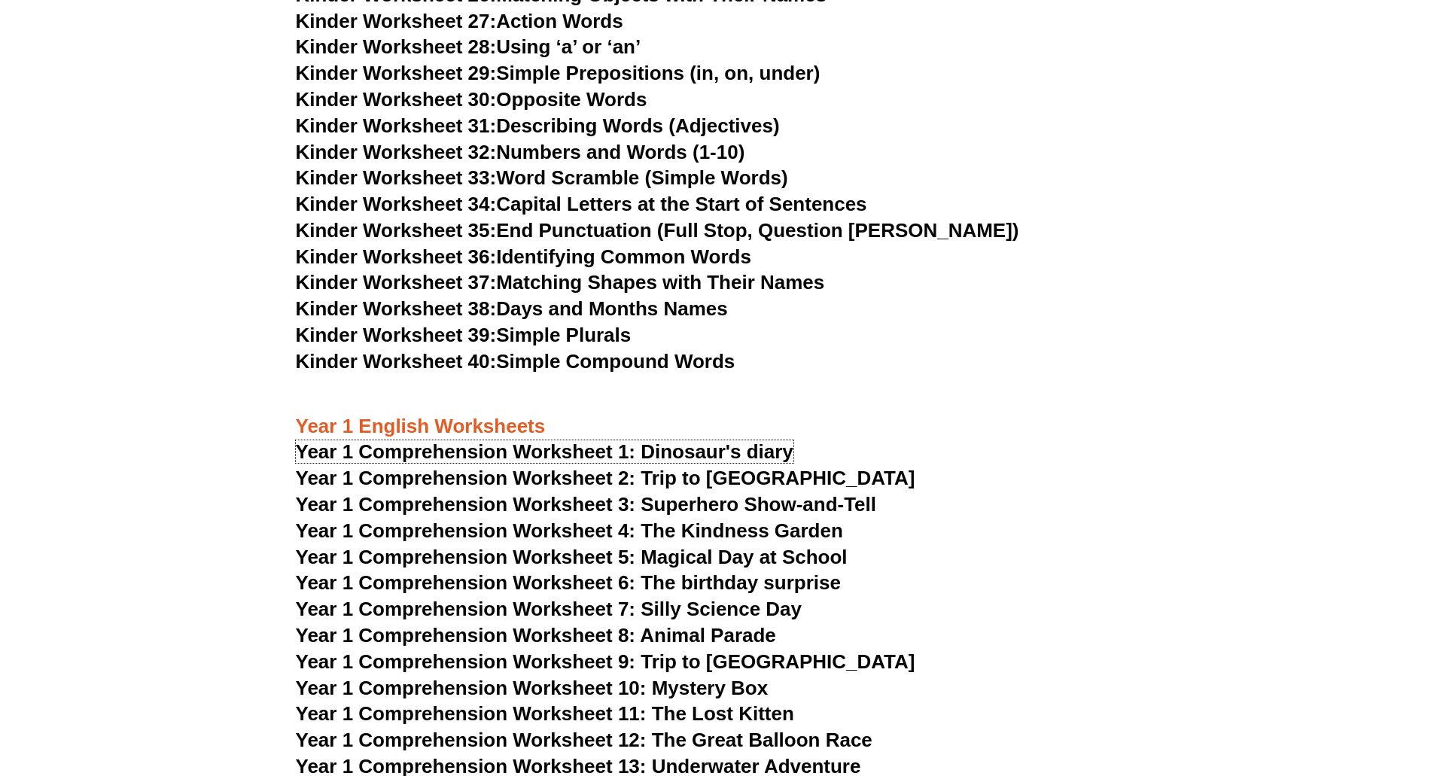
click at [558, 451] on span "Year 1 Comprehension Worksheet 1: Dinosaur's diary" at bounding box center [545, 451] width 498 height 23
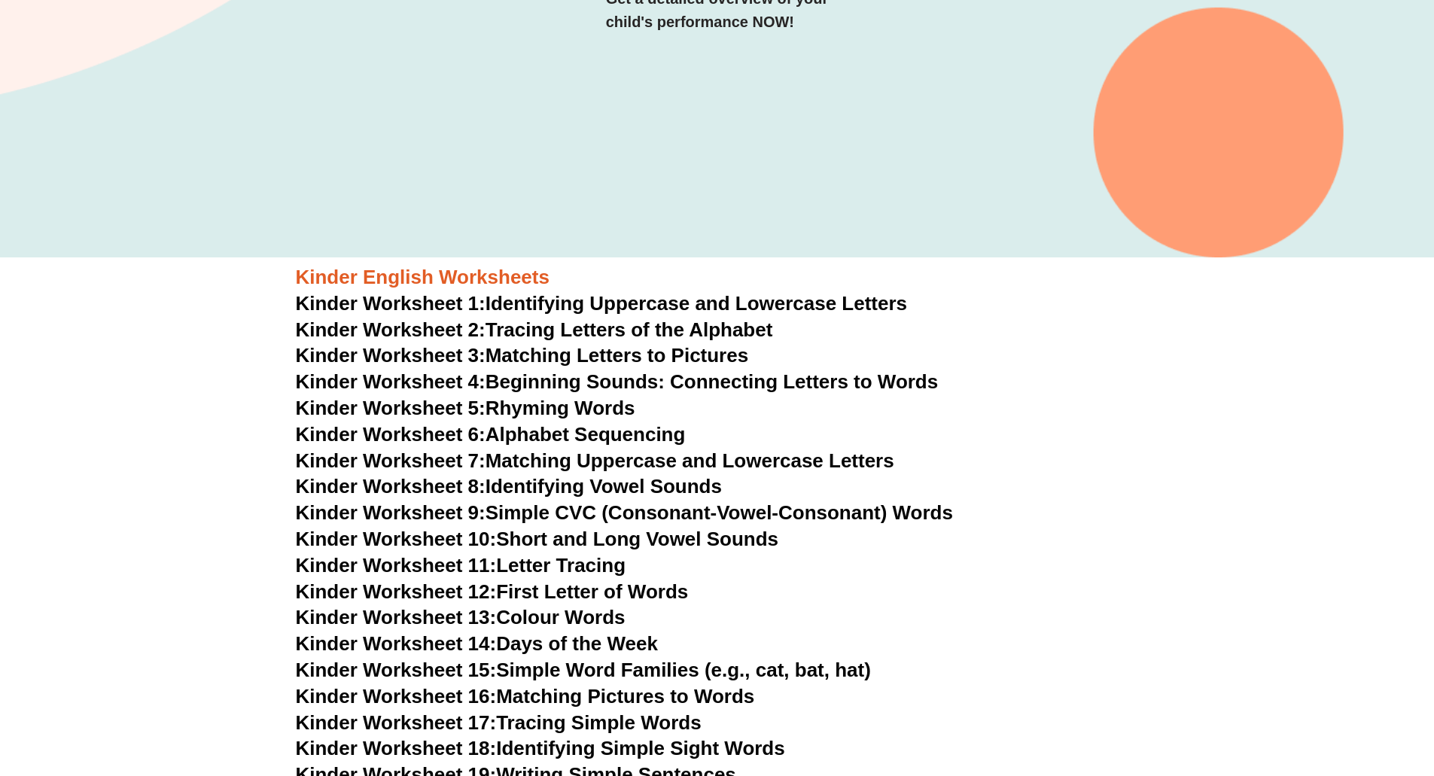
scroll to position [452, 0]
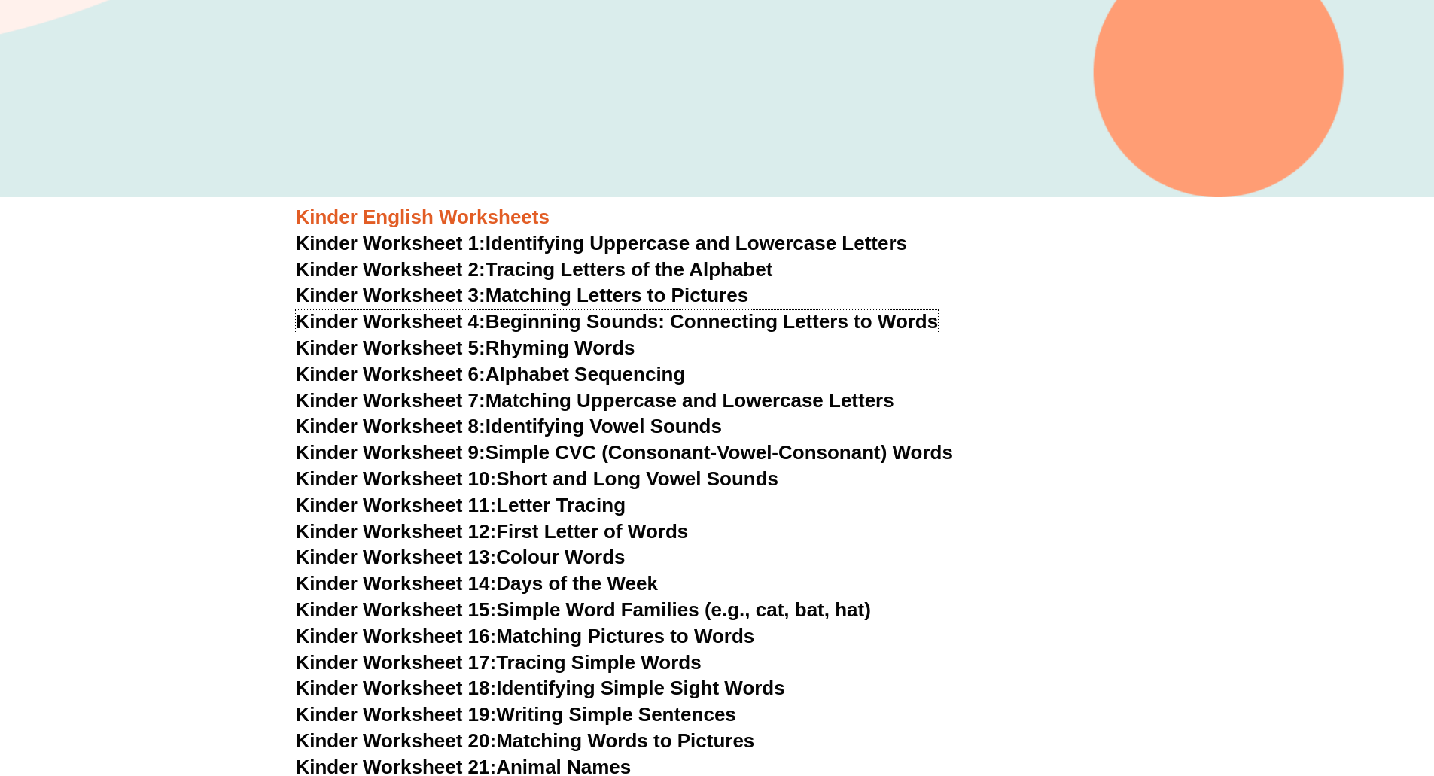
click at [628, 324] on link "Kinder Worksheet 4: Beginning Sounds: Connecting Letters to Words" at bounding box center [617, 321] width 643 height 23
